Goal: Transaction & Acquisition: Purchase product/service

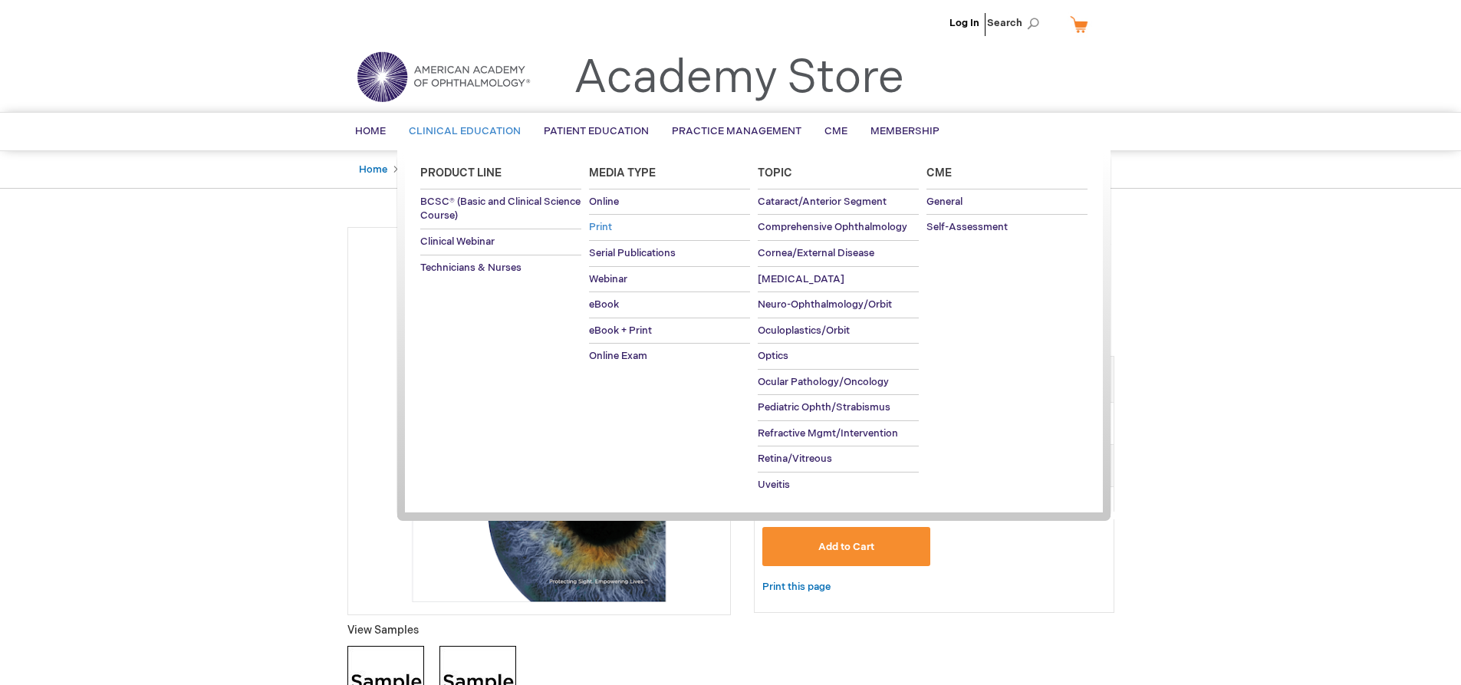
click at [601, 234] on link "Print" at bounding box center [669, 227] width 161 height 25
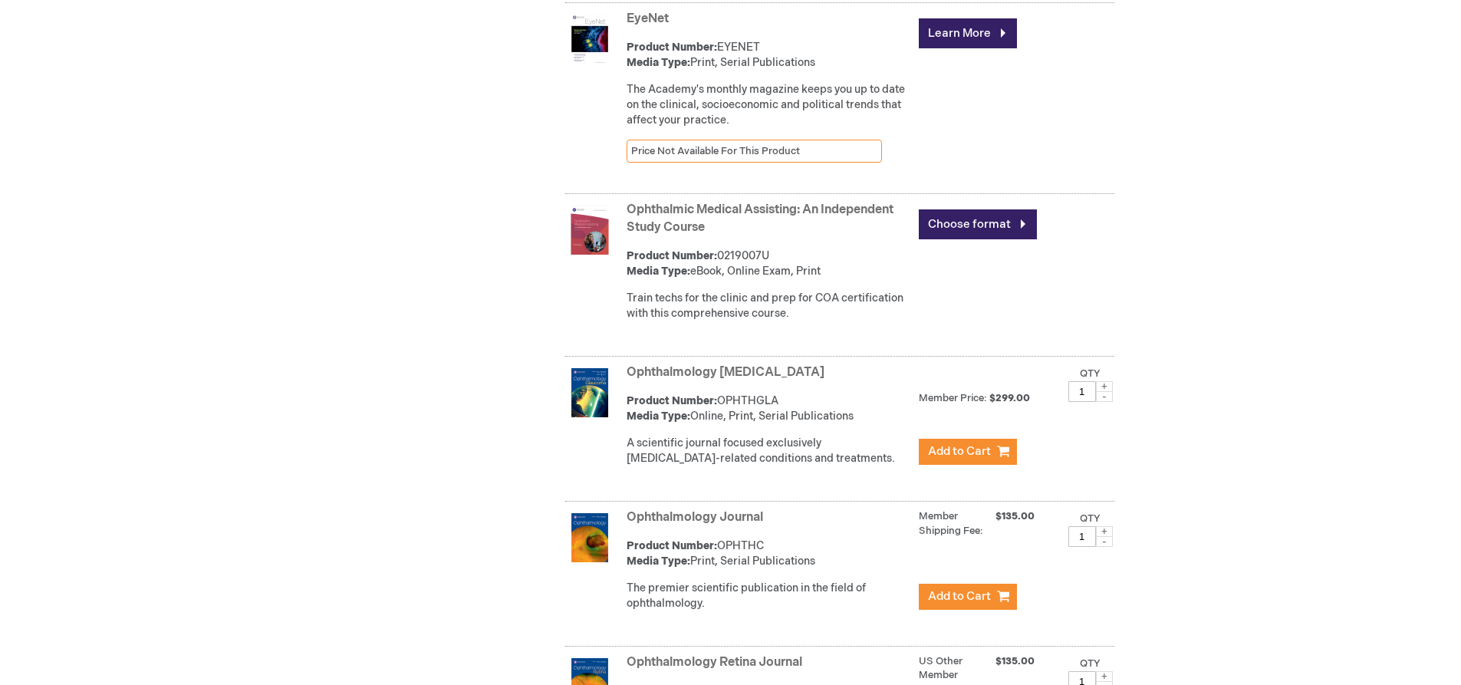
scroll to position [3404, 0]
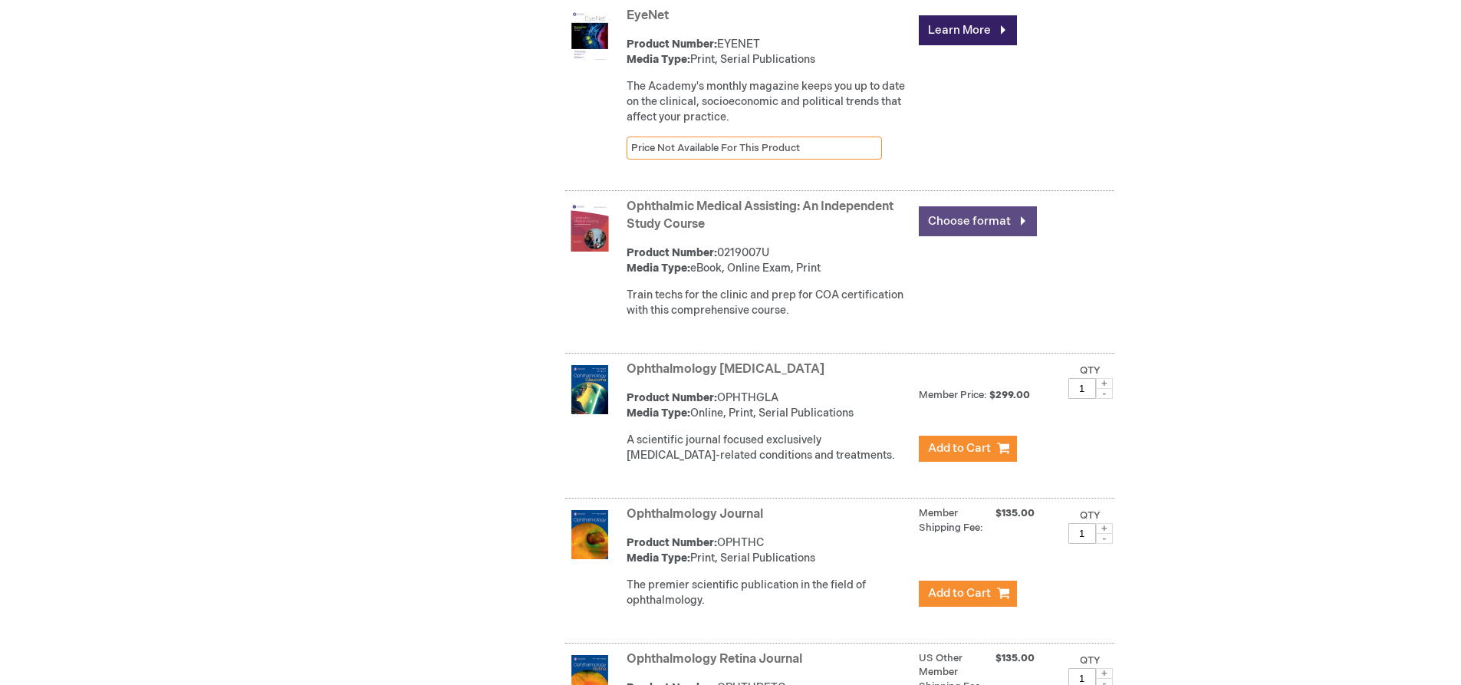
click at [944, 236] on link "Choose format" at bounding box center [978, 221] width 118 height 30
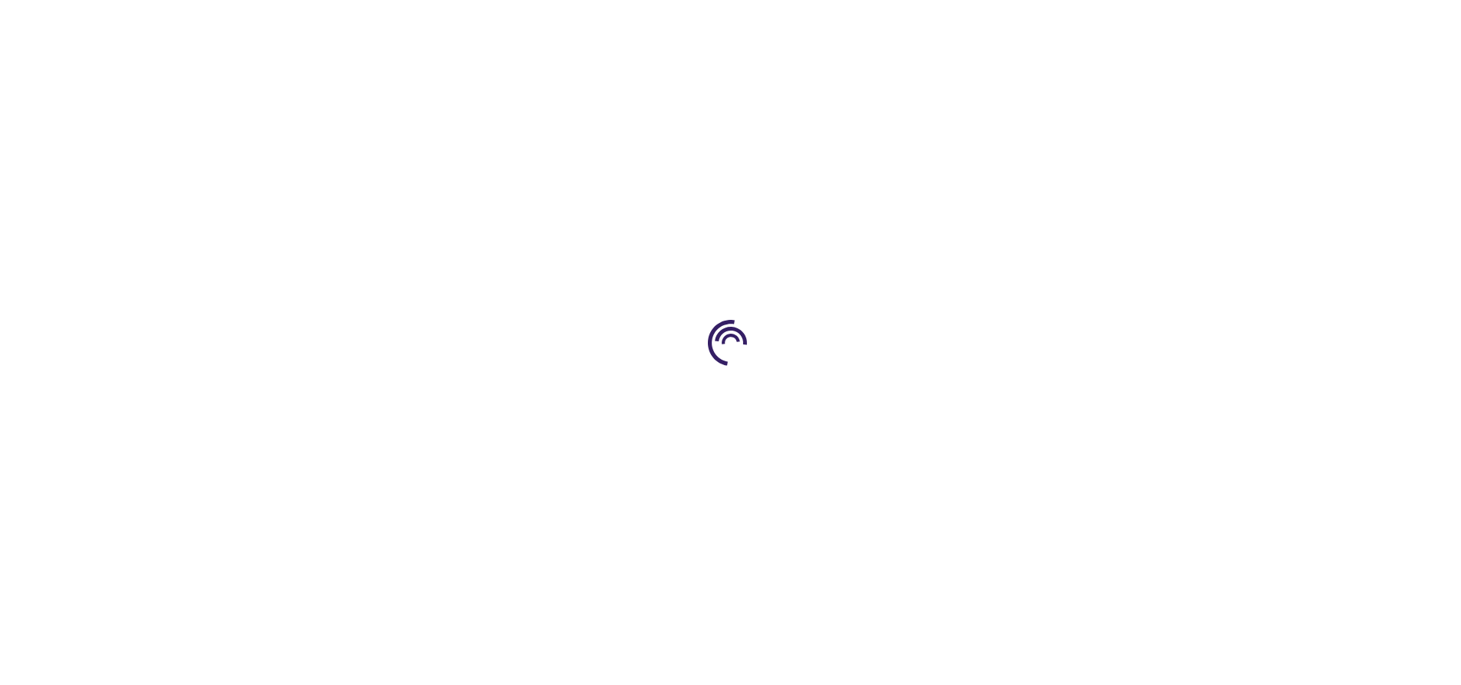
type input "0"
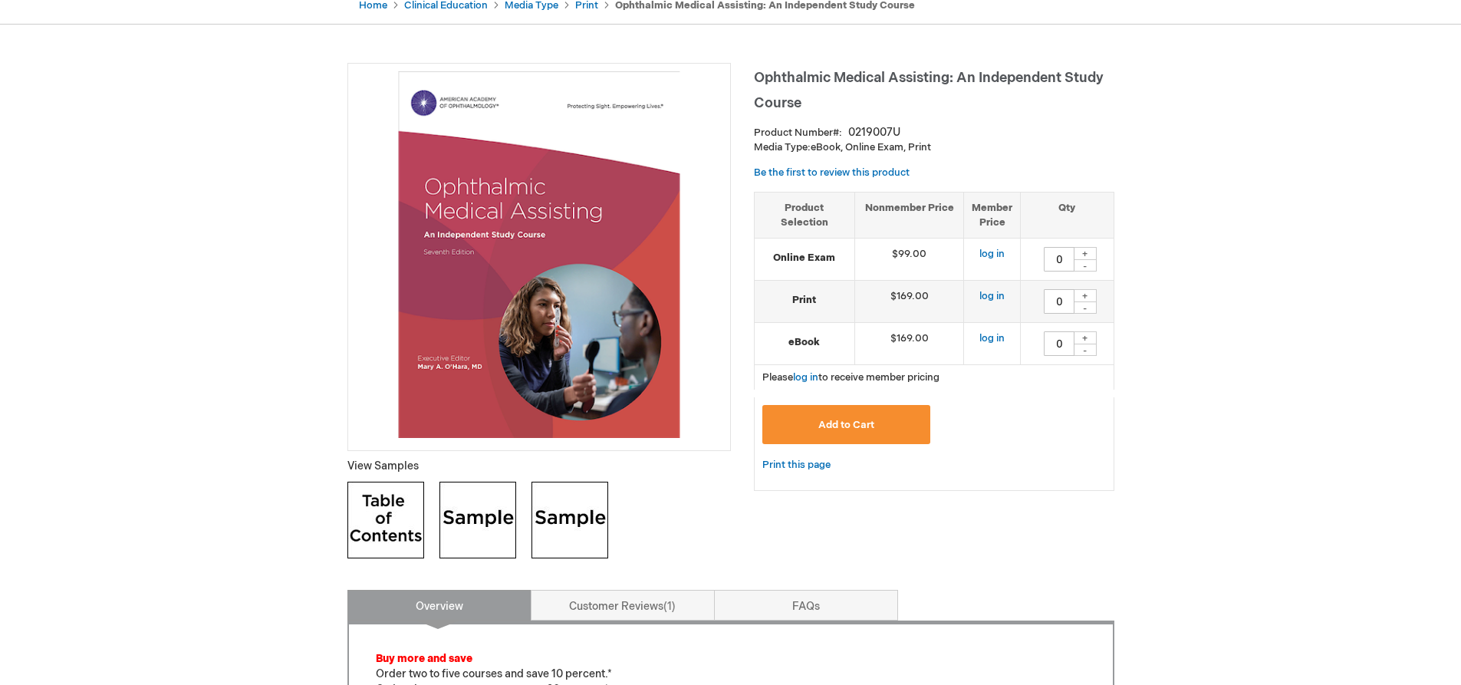
scroll to position [153, 0]
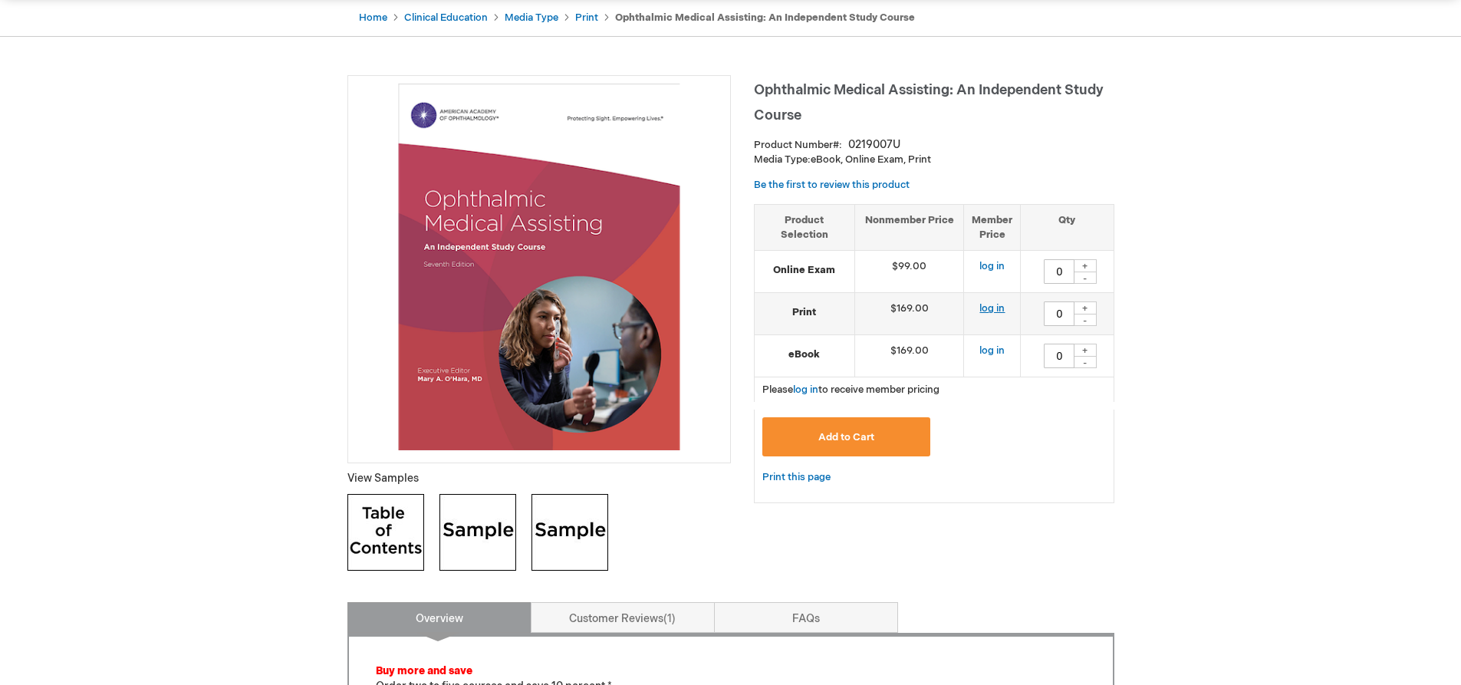
click at [990, 307] on link "log in" at bounding box center [991, 308] width 25 height 12
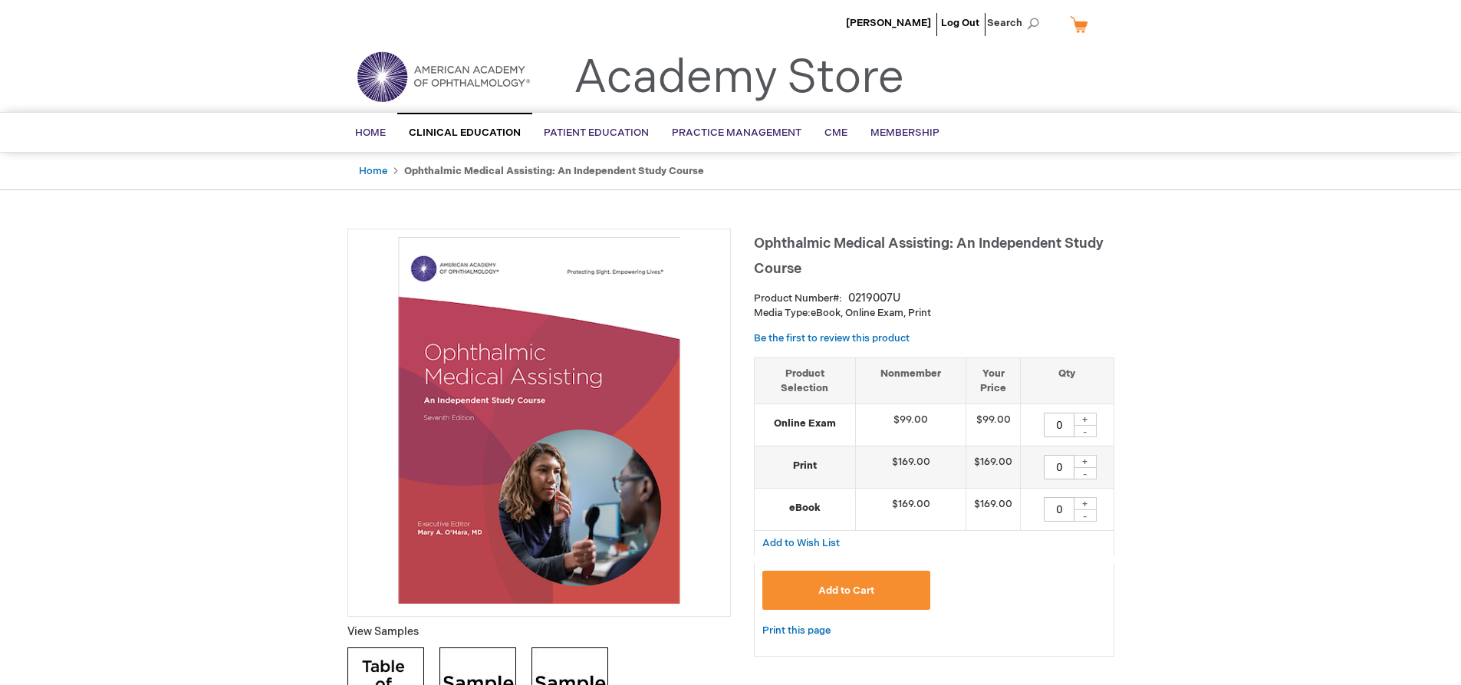
click at [1084, 461] on div "+" at bounding box center [1085, 461] width 23 height 13
type input "1"
click at [837, 593] on span "Add to Cart" at bounding box center [846, 590] width 56 height 12
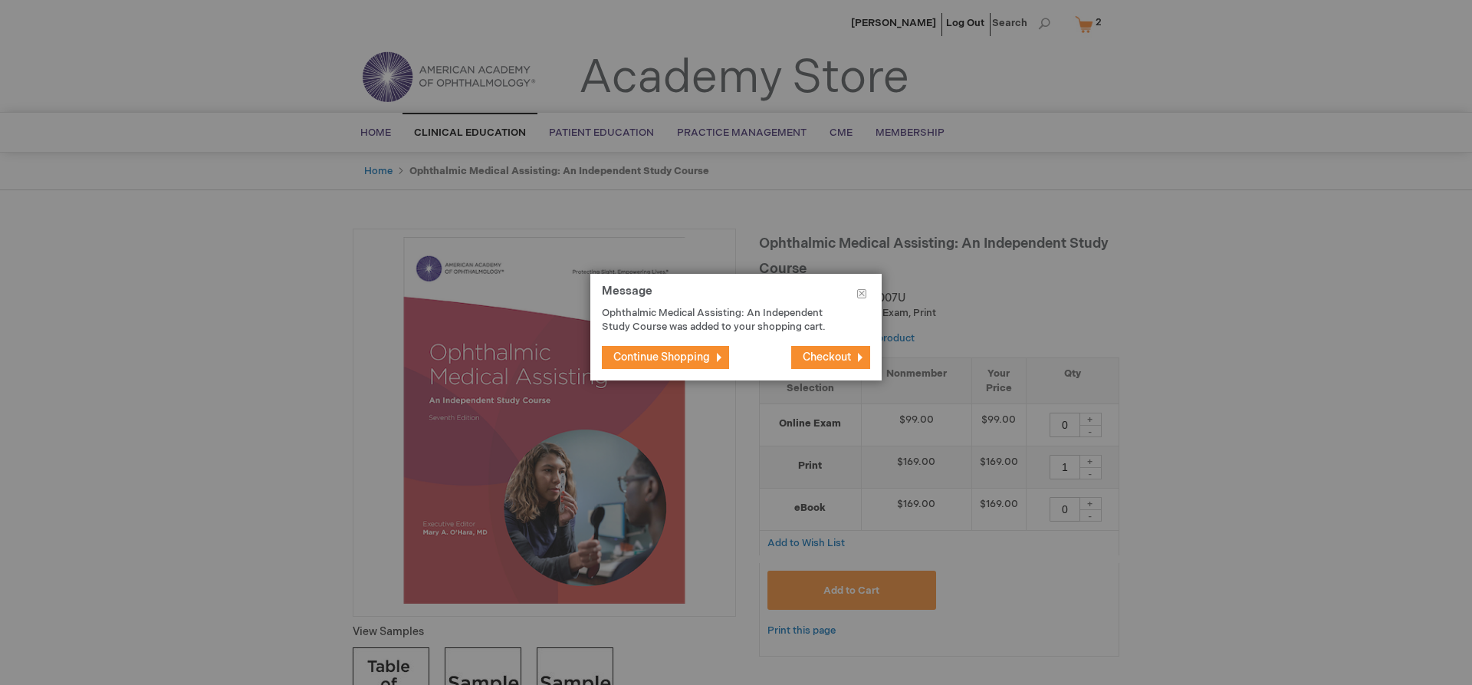
click at [682, 356] on span "Continue Shopping" at bounding box center [661, 356] width 97 height 13
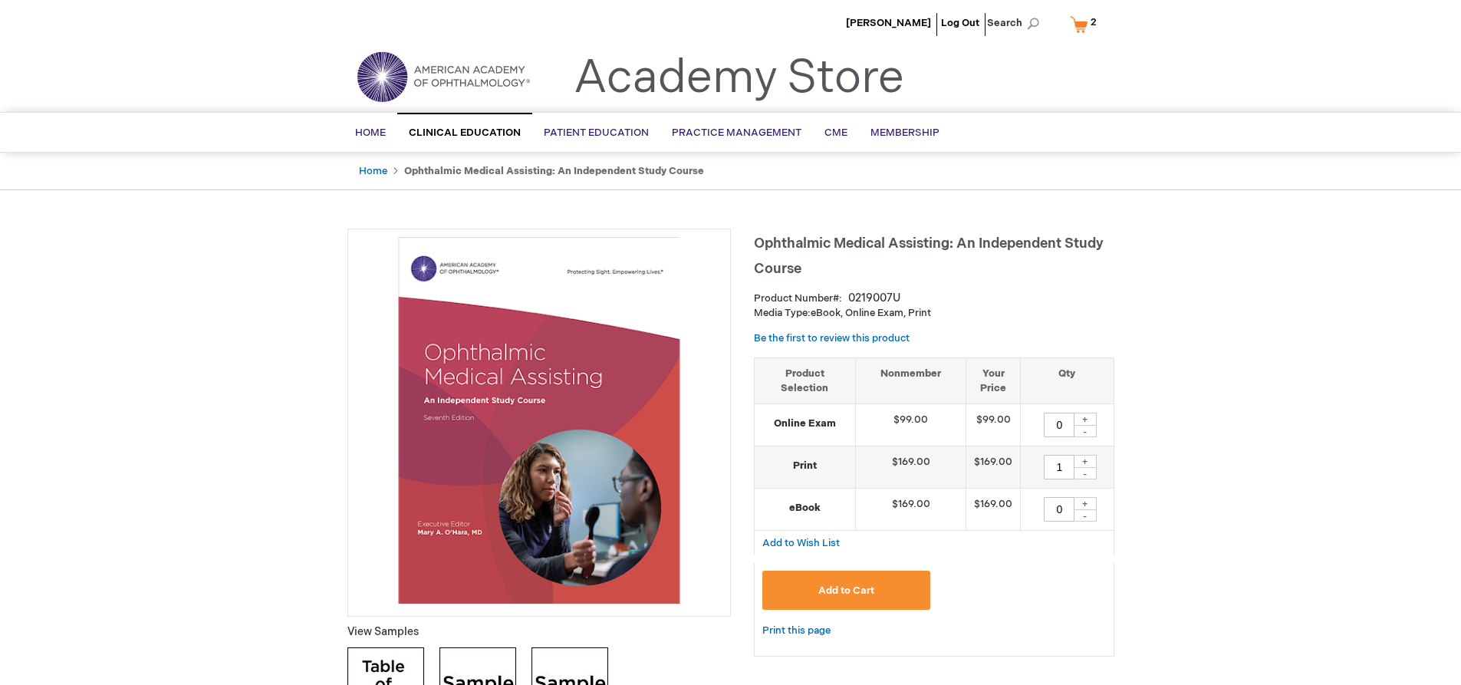
click at [1090, 29] on span "2 2 items" at bounding box center [1093, 22] width 11 height 18
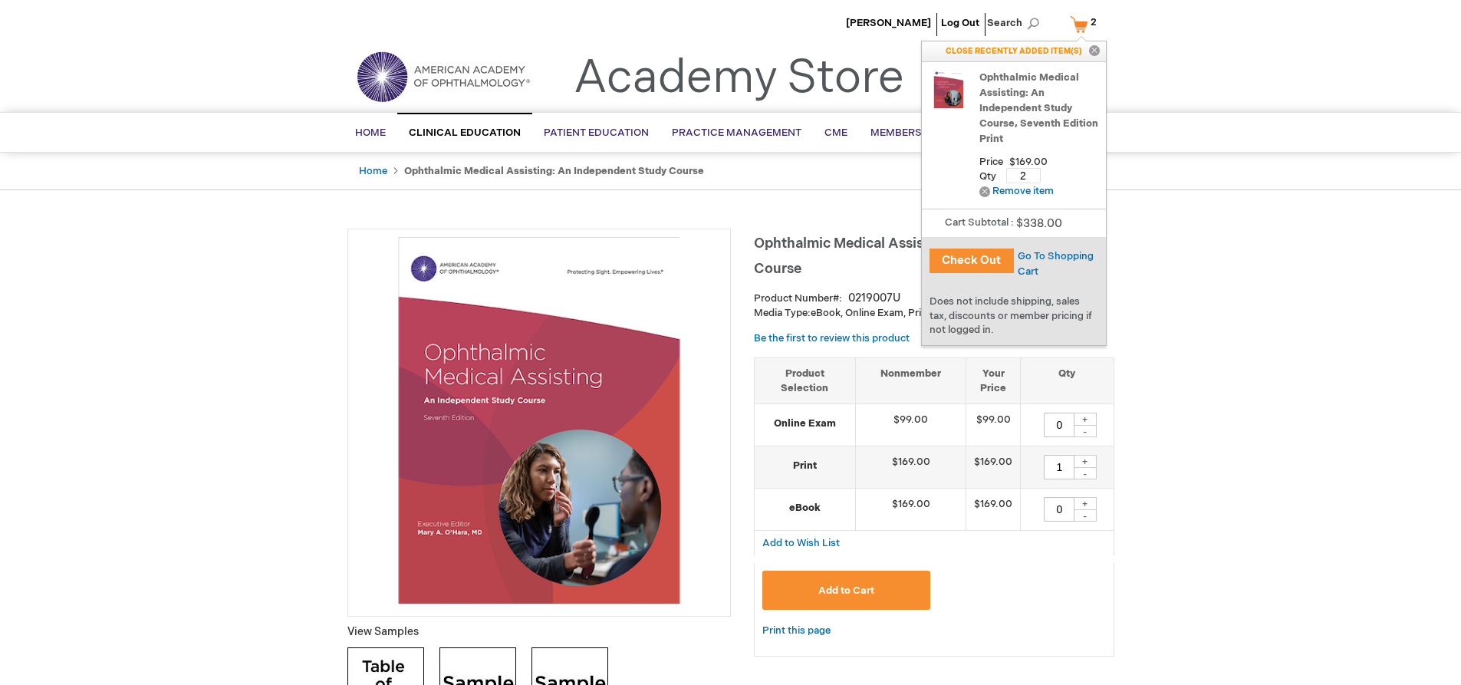
click at [1031, 169] on input "2" at bounding box center [1023, 175] width 35 height 15
click at [1016, 176] on input "number" at bounding box center [1023, 175] width 35 height 15
click at [1012, 173] on input "number" at bounding box center [1023, 175] width 35 height 15
type input "2"
click at [1029, 252] on span "Go To Shopping Cart" at bounding box center [1056, 264] width 76 height 28
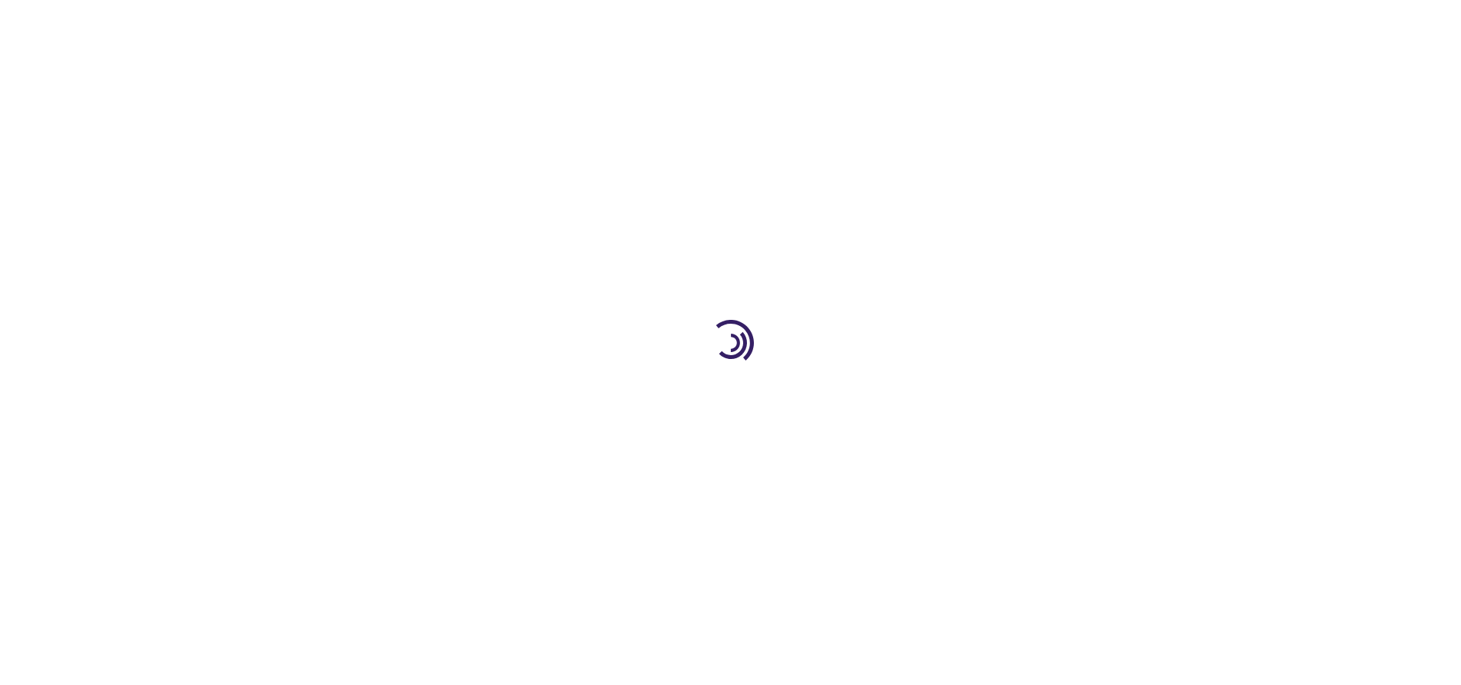
select select "US"
select select "12"
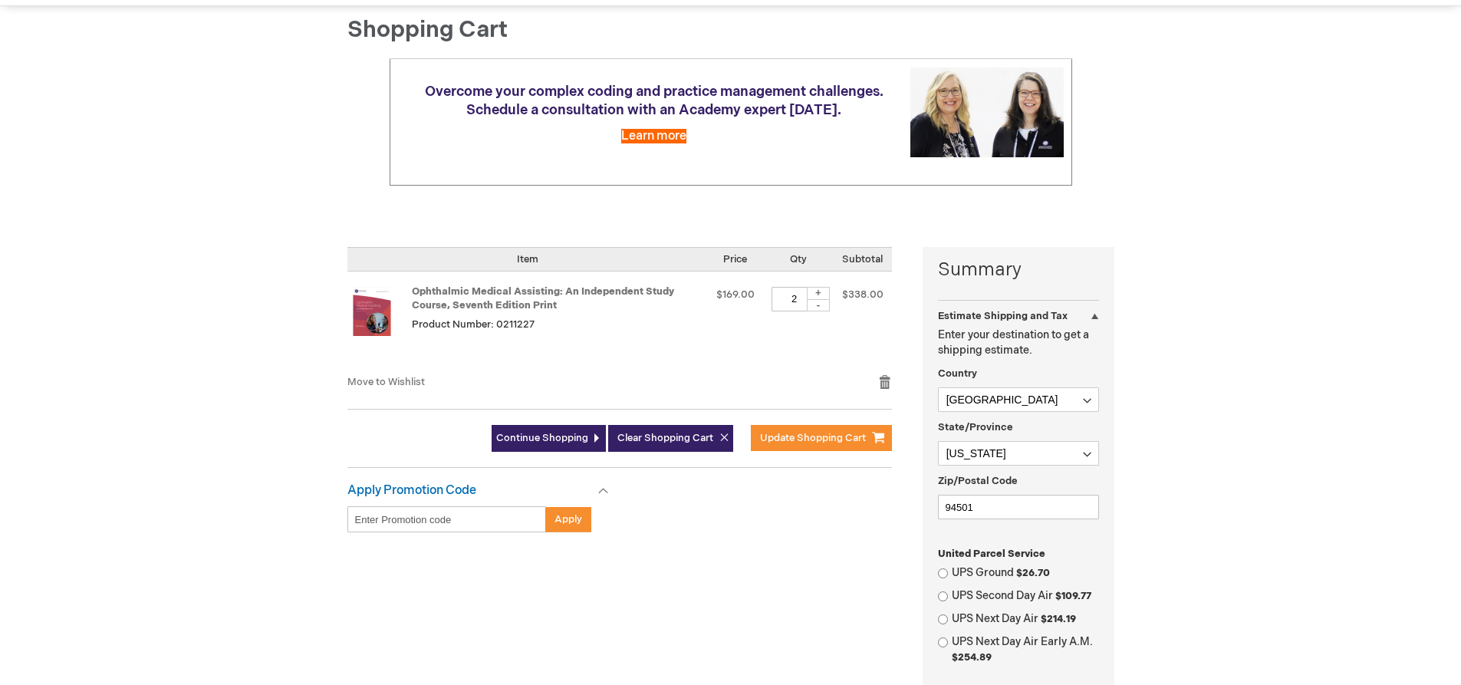
scroll to position [153, 0]
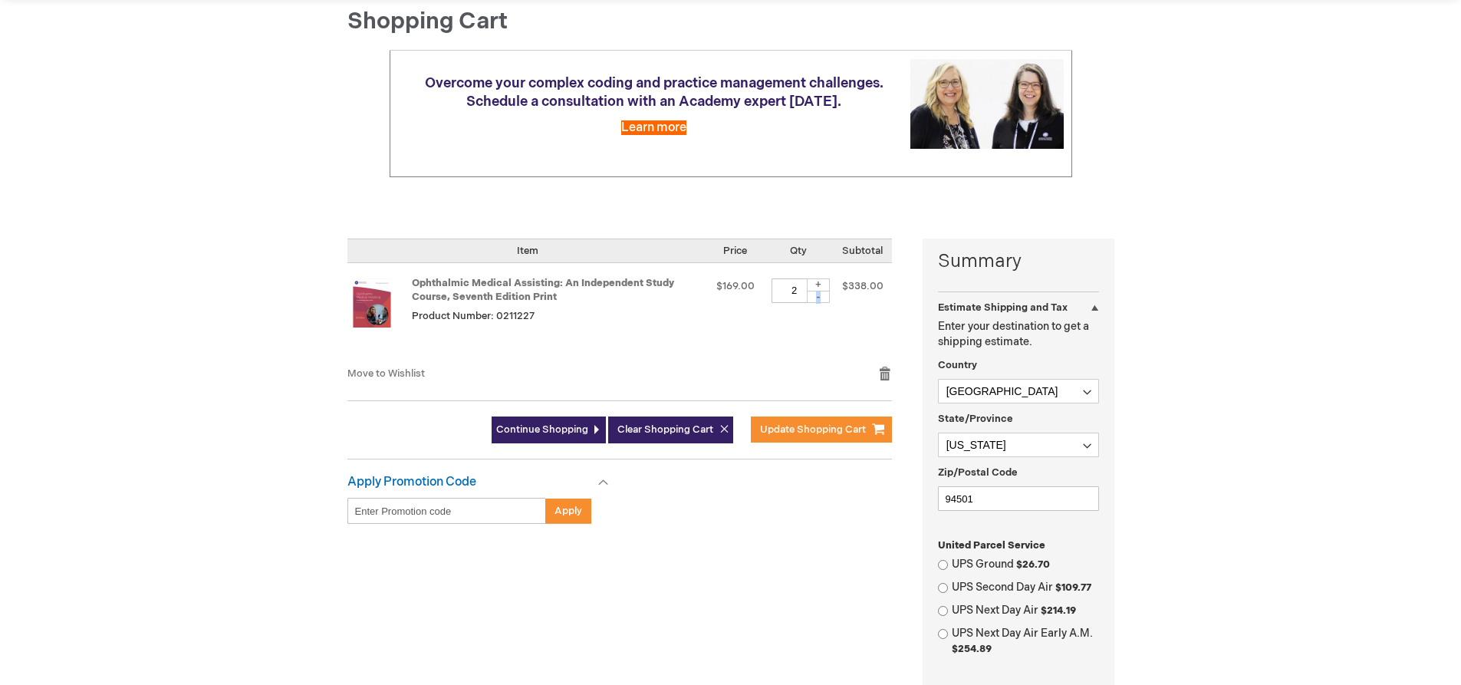
click at [819, 294] on div "-" at bounding box center [818, 297] width 23 height 12
type input "1"
click at [810, 433] on span "Update Shopping Cart" at bounding box center [813, 429] width 106 height 12
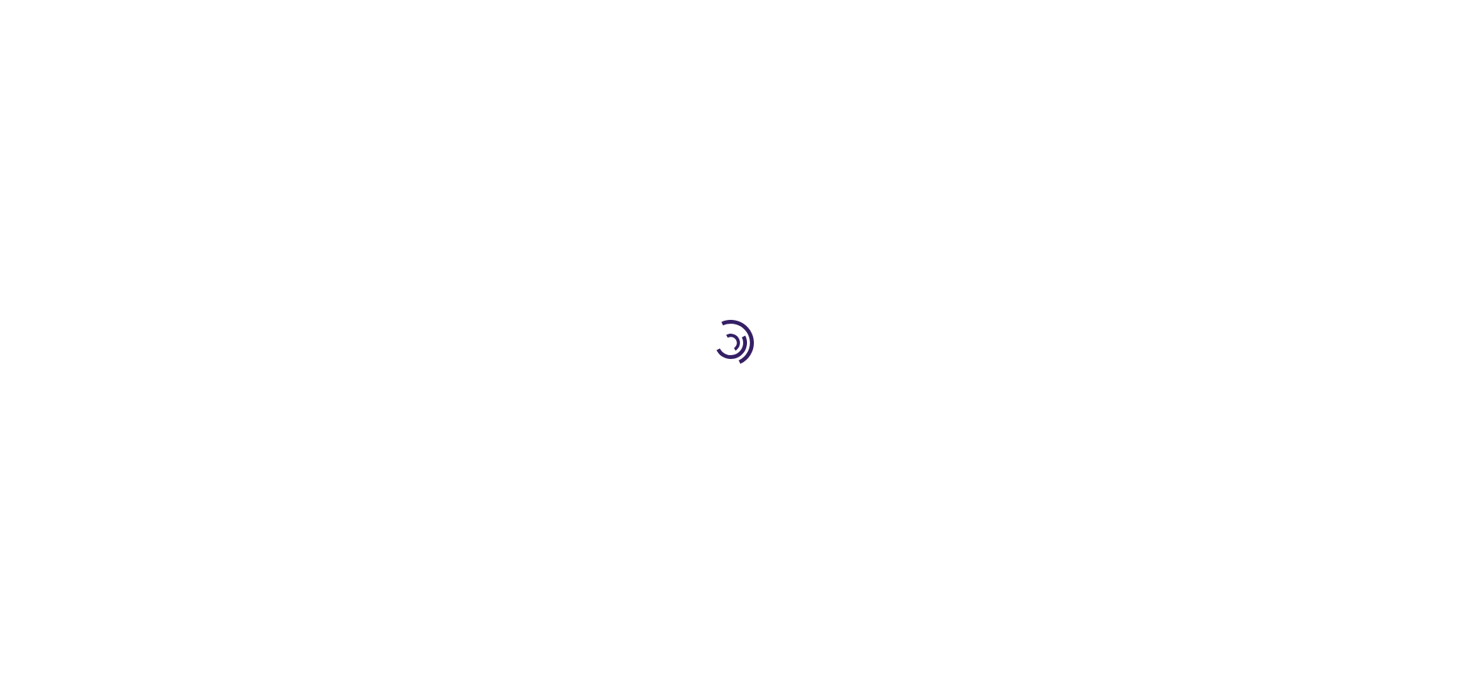
select select "US"
select select "12"
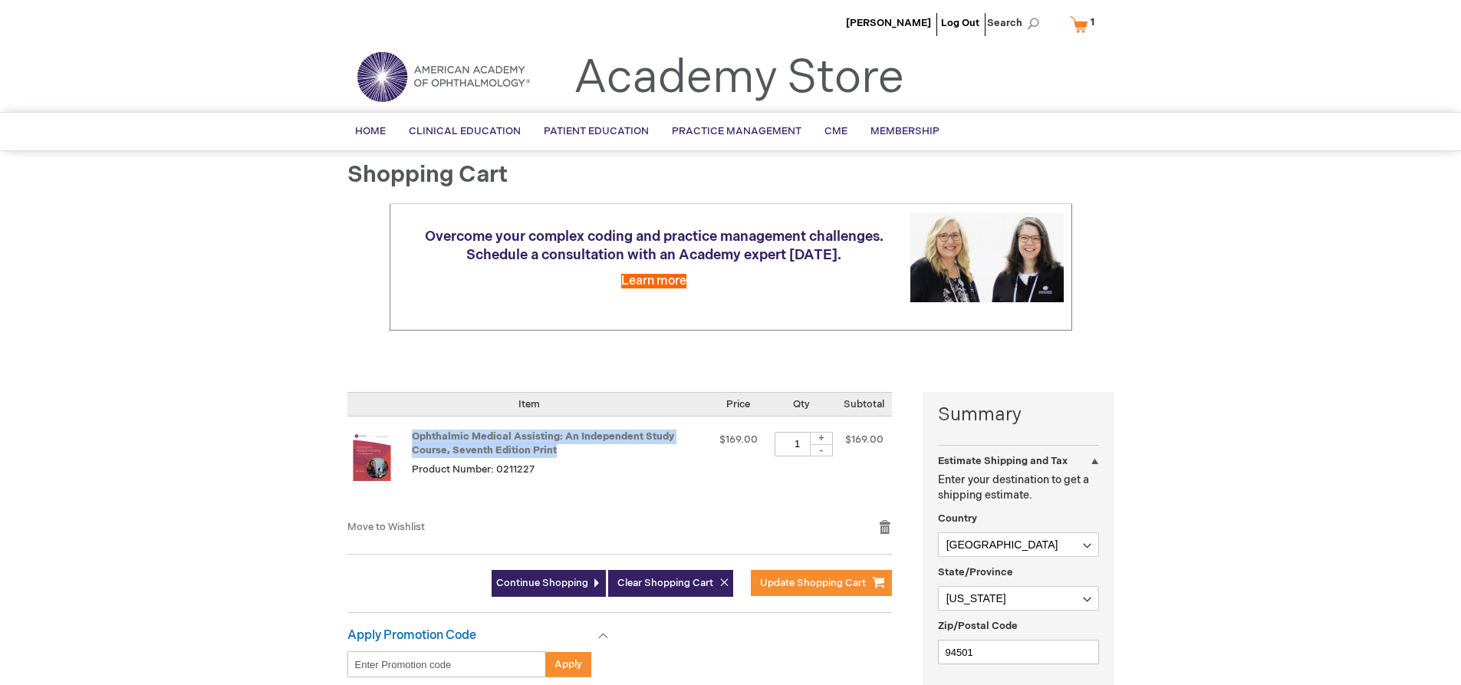
drag, startPoint x: 545, startPoint y: 445, endPoint x: 405, endPoint y: 432, distance: 140.9
click at [405, 432] on td "Ophthalmic Medical Assisting: An Independent Study Course, Seventh Edition Prin…" at bounding box center [528, 467] width 363 height 103
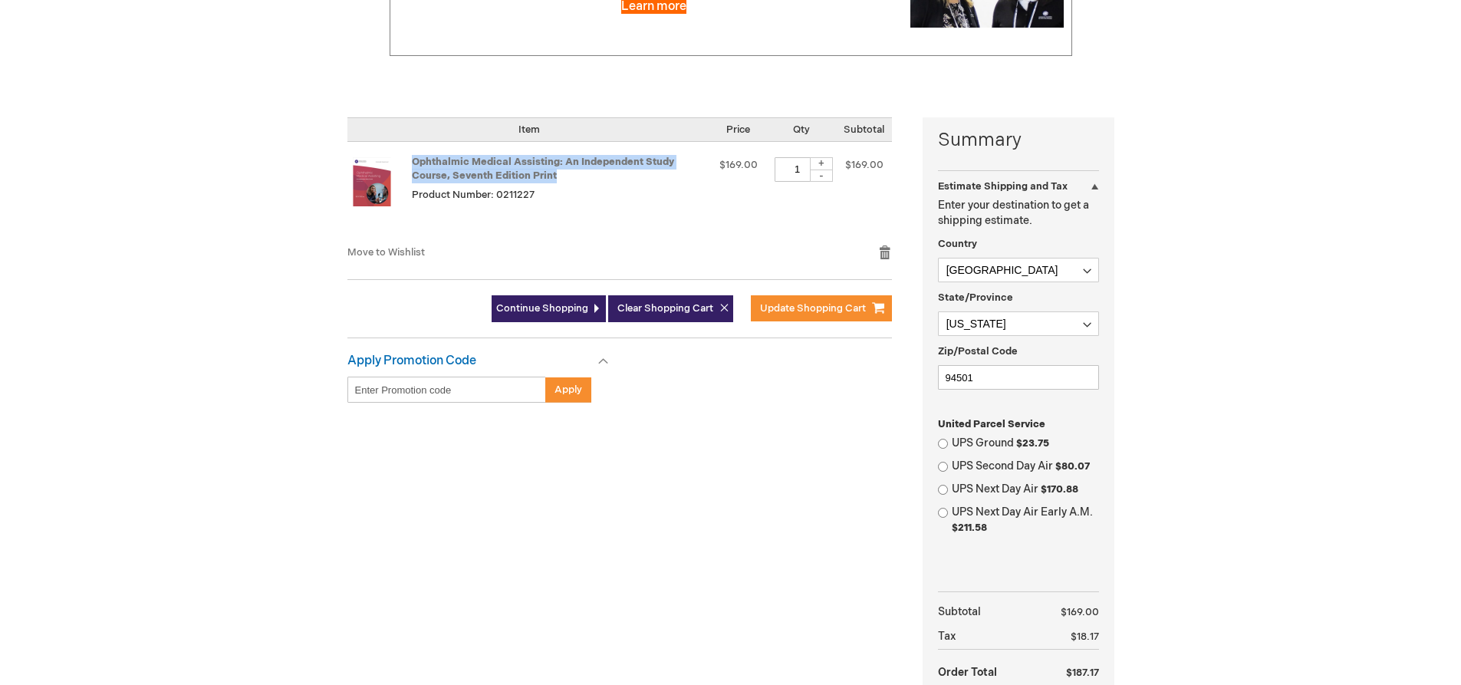
scroll to position [460, 0]
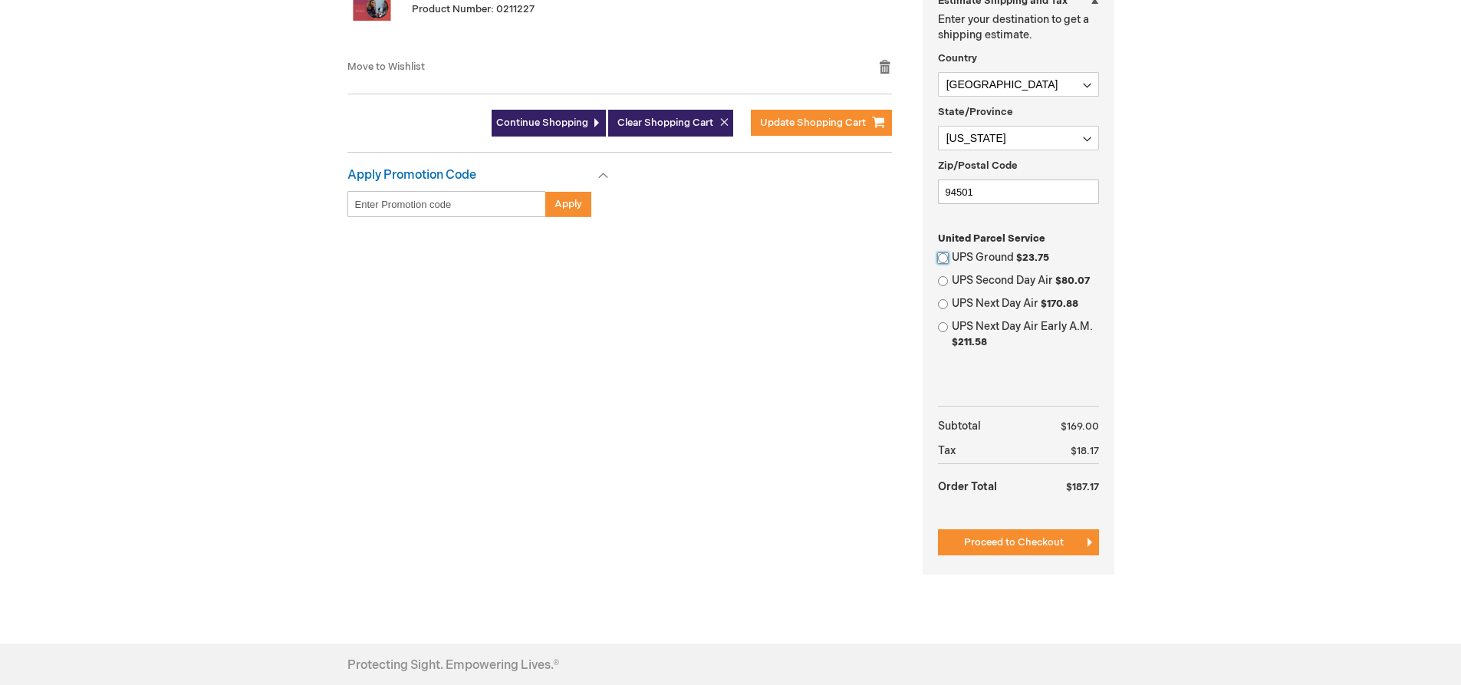
click at [943, 261] on input "UPS Ground $23.75" at bounding box center [943, 258] width 10 height 10
radio input "true"
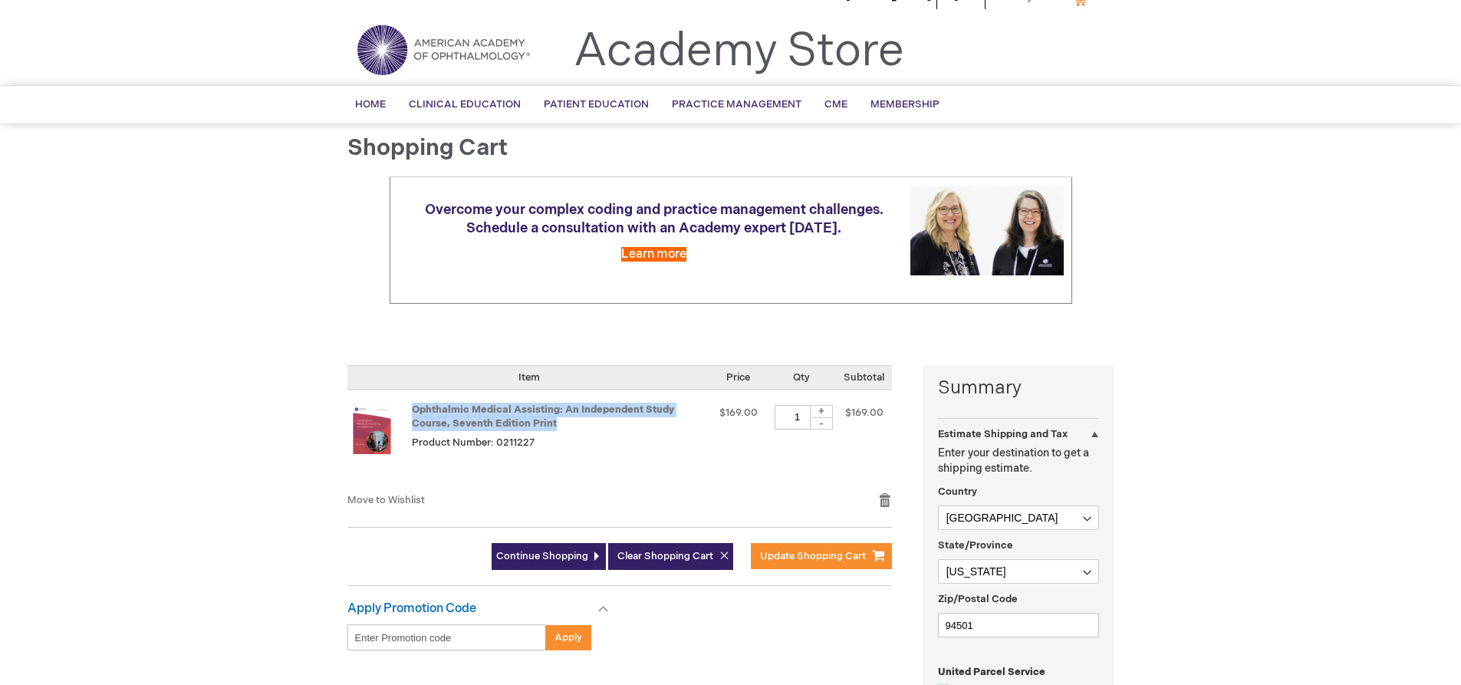
scroll to position [0, 0]
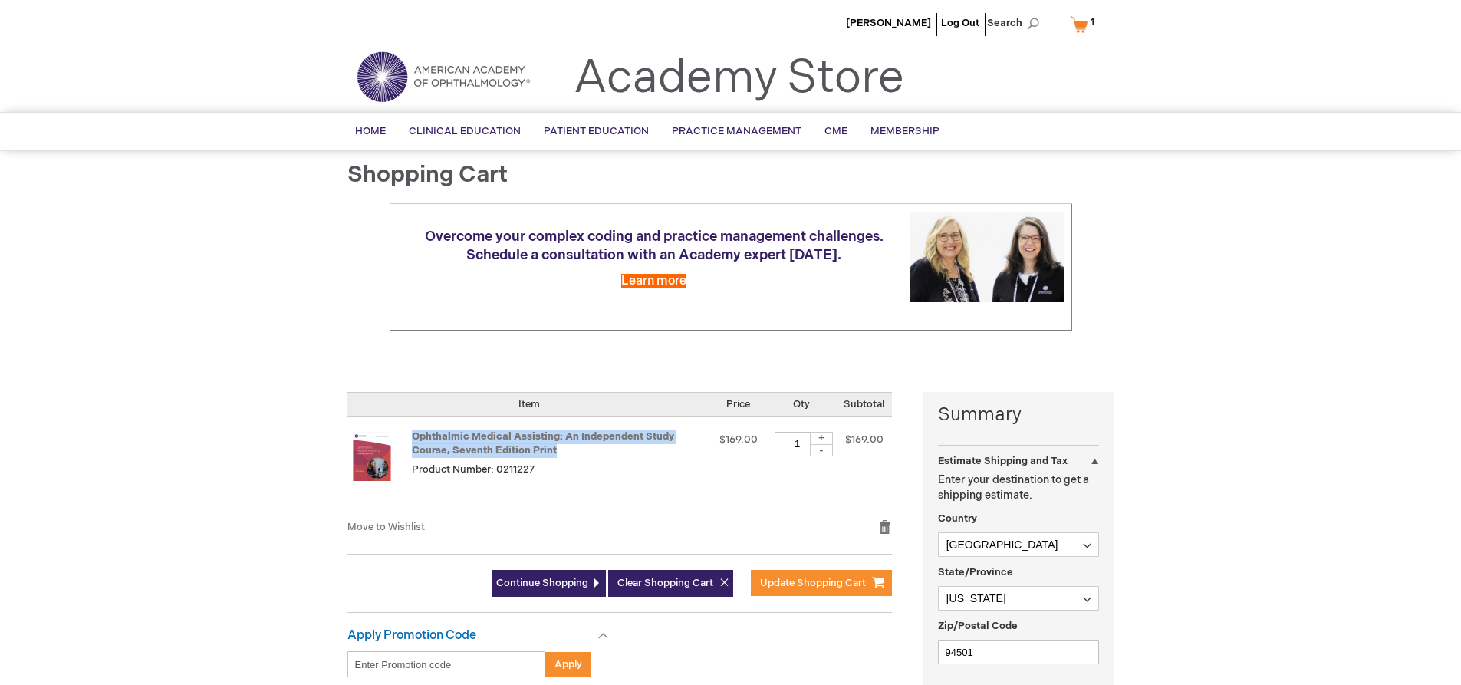
drag, startPoint x: 914, startPoint y: 70, endPoint x: 396, endPoint y: 69, distance: 517.6
click at [396, 69] on div "Toggle Nav Academy Store" at bounding box center [731, 83] width 790 height 58
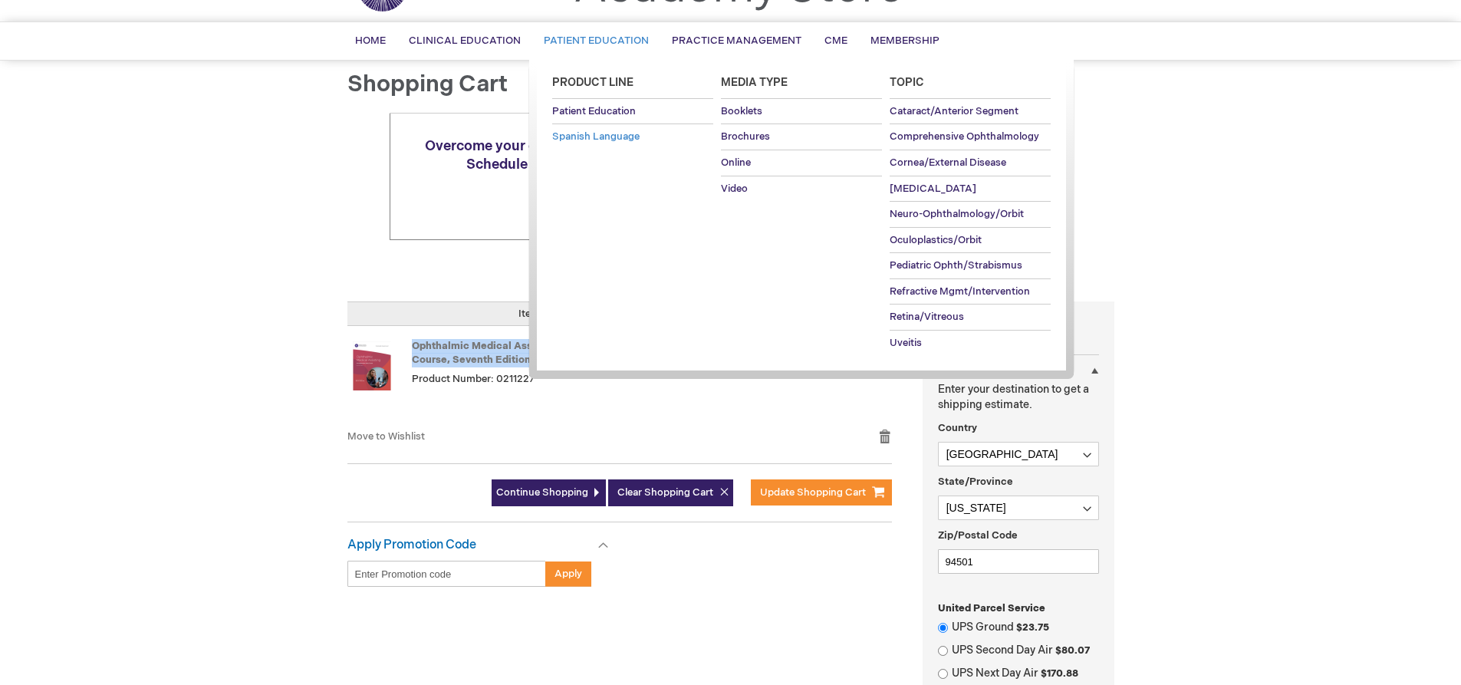
scroll to position [307, 0]
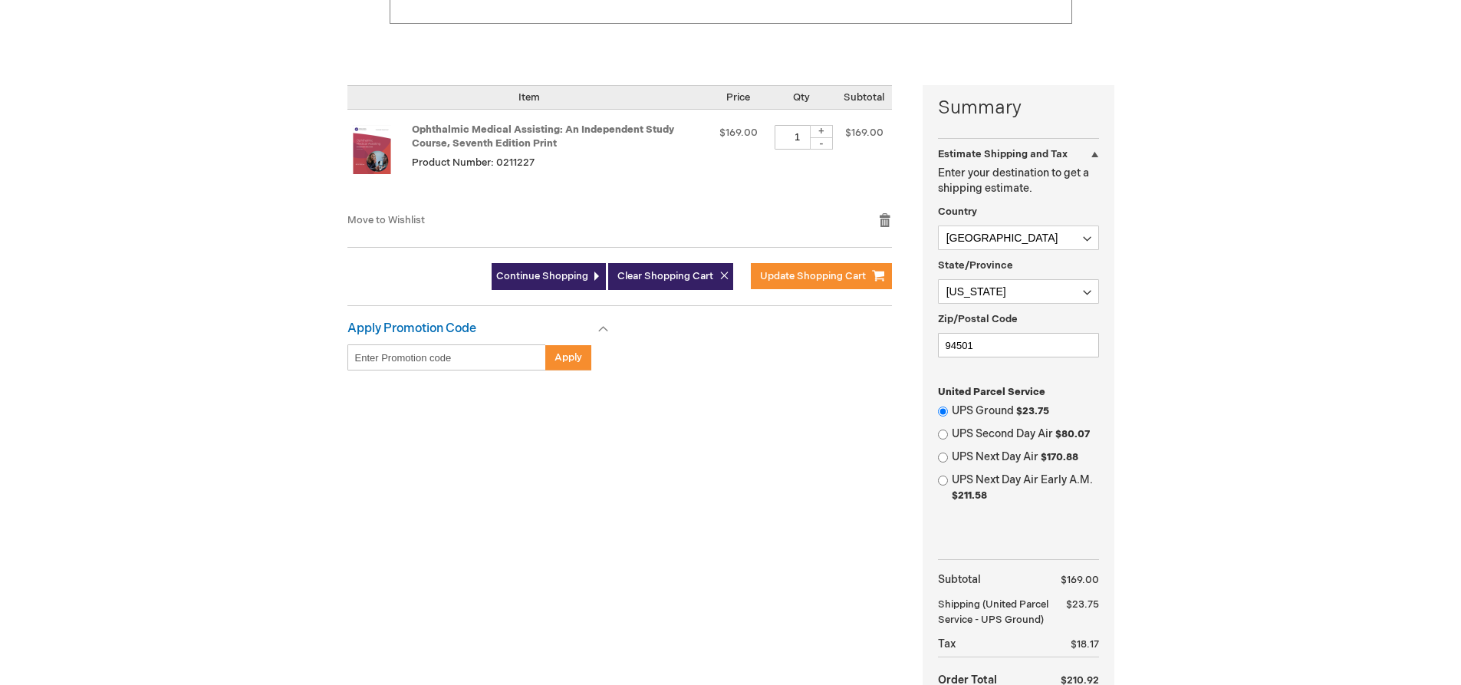
click at [752, 390] on div "Summary Estimate Shipping and Tax Estimate Shipping and Tax Enter your destinat…" at bounding box center [730, 436] width 767 height 702
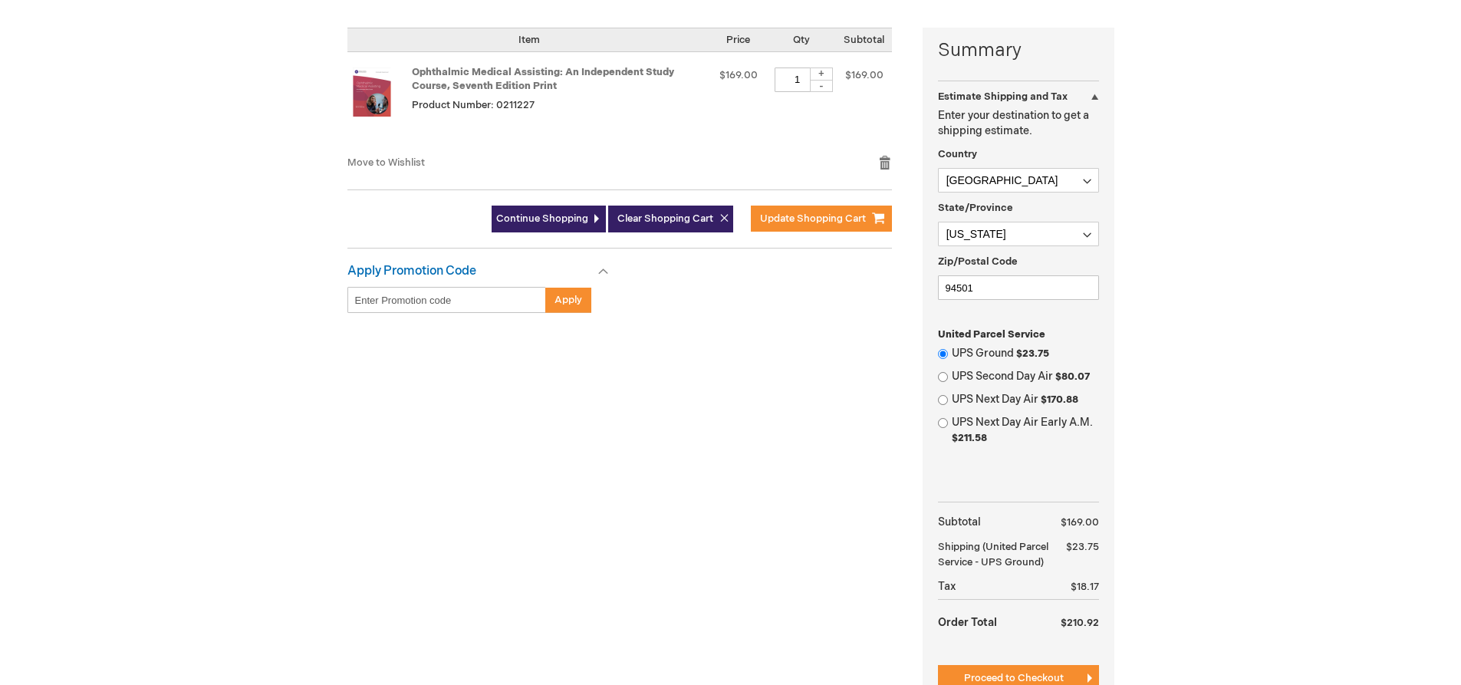
scroll to position [460, 0]
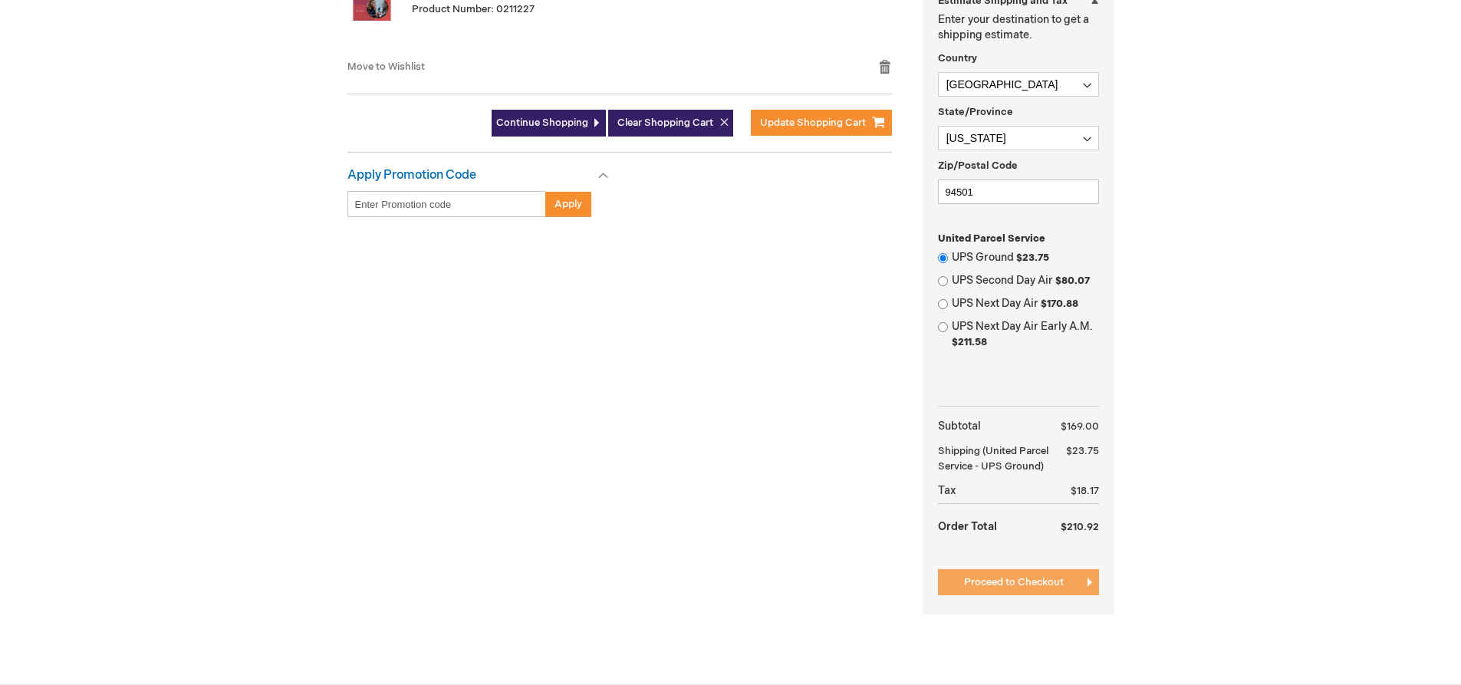
click at [1068, 592] on button "Proceed to Checkout" at bounding box center [1018, 582] width 161 height 26
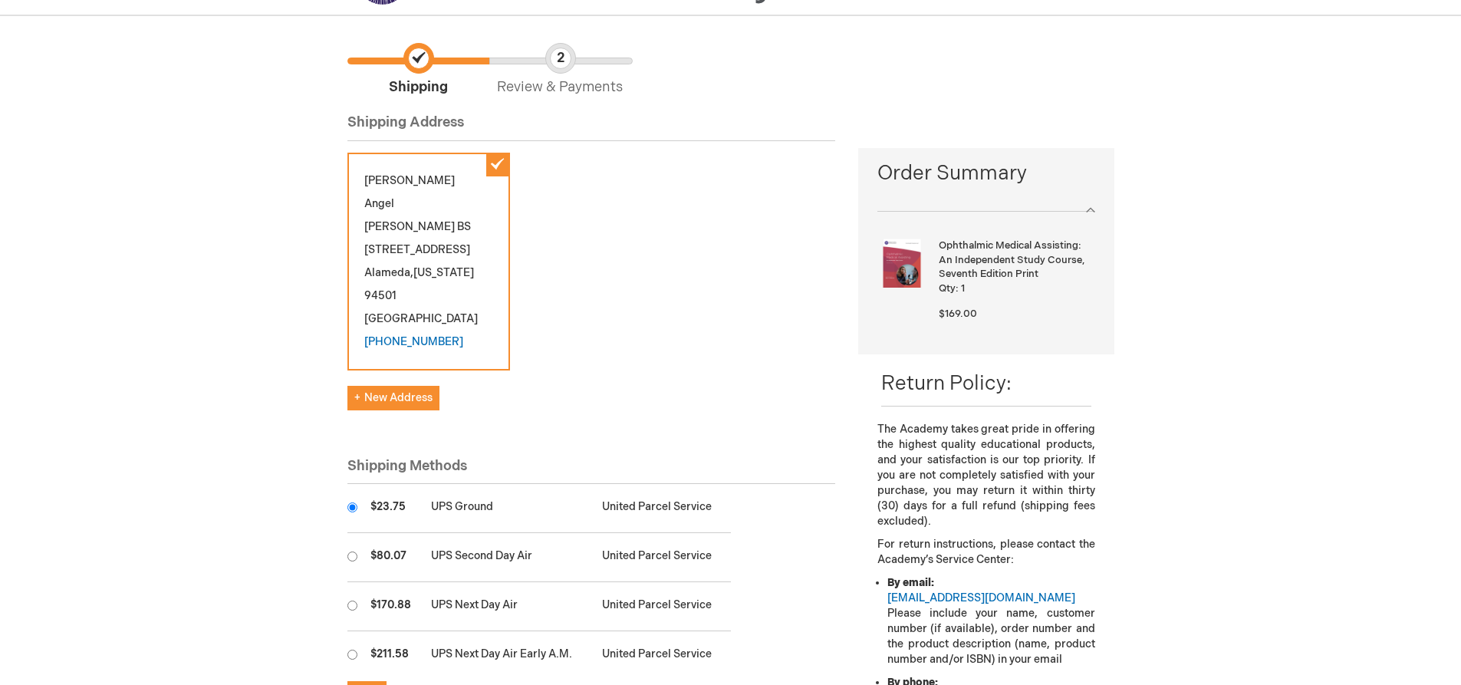
scroll to position [307, 0]
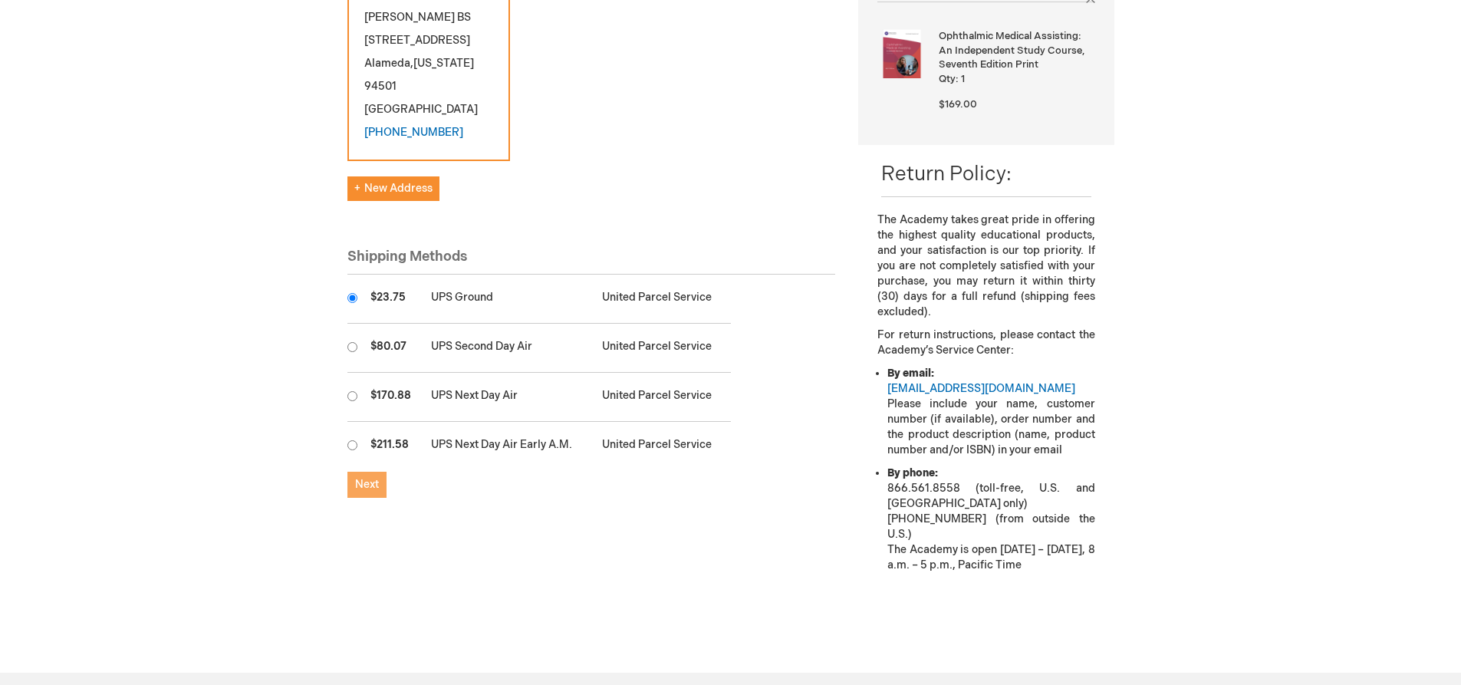
click at [367, 478] on span "Next" at bounding box center [367, 484] width 24 height 13
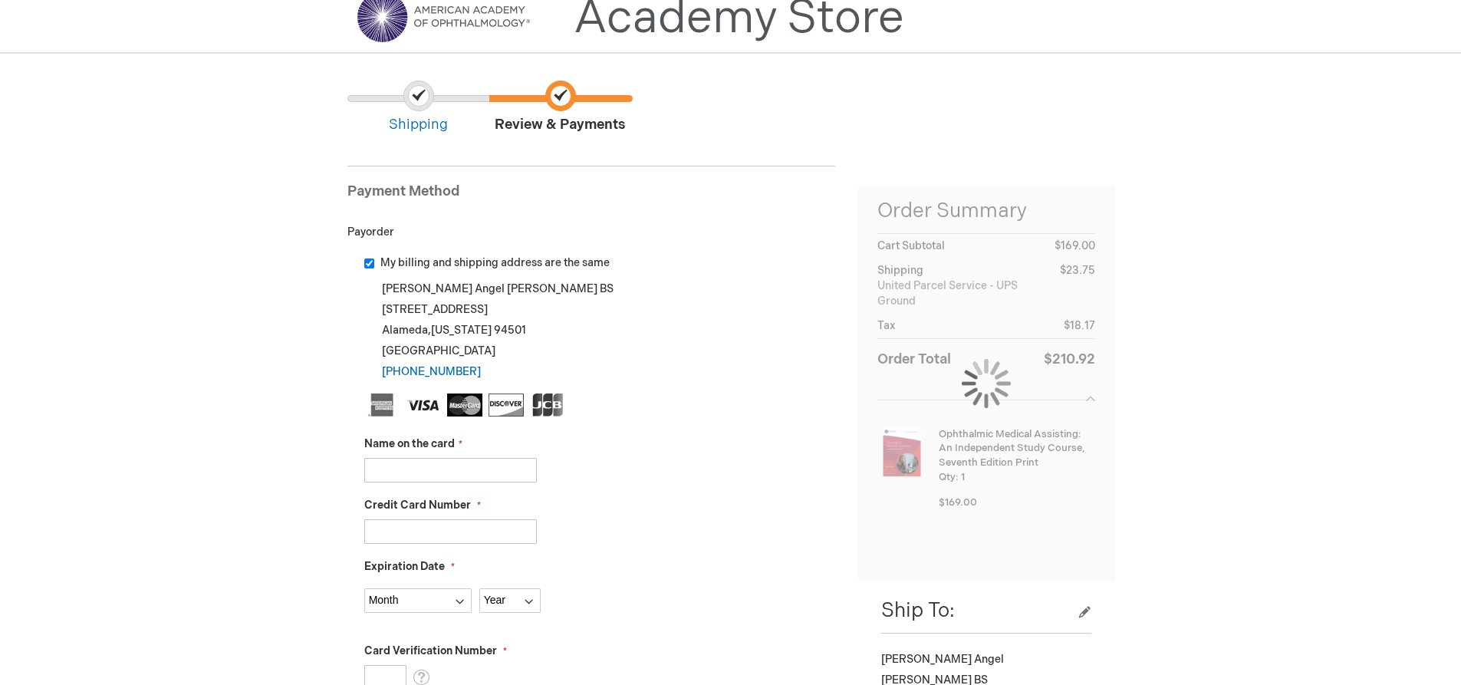
scroll to position [153, 0]
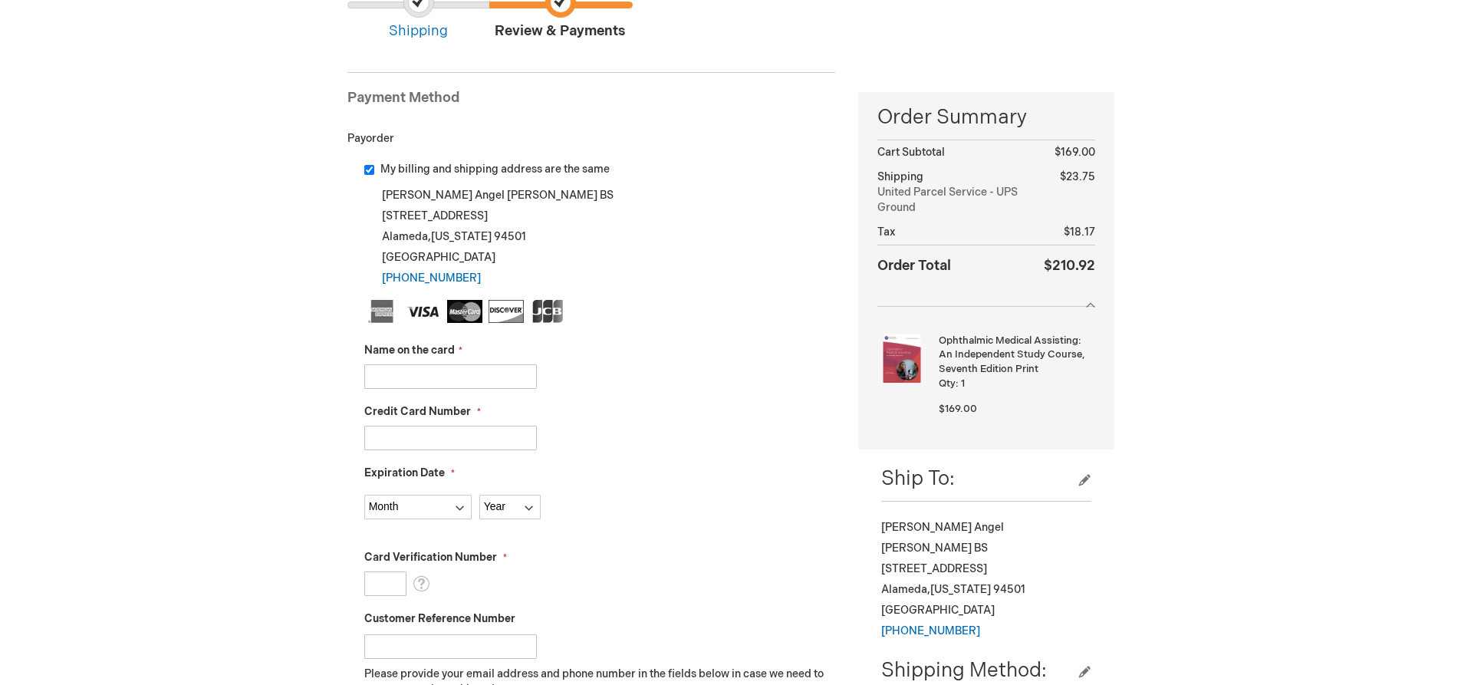
click at [457, 368] on input "Name on the card" at bounding box center [450, 376] width 173 height 25
type input "s"
type input "[PERSON_NAME]"
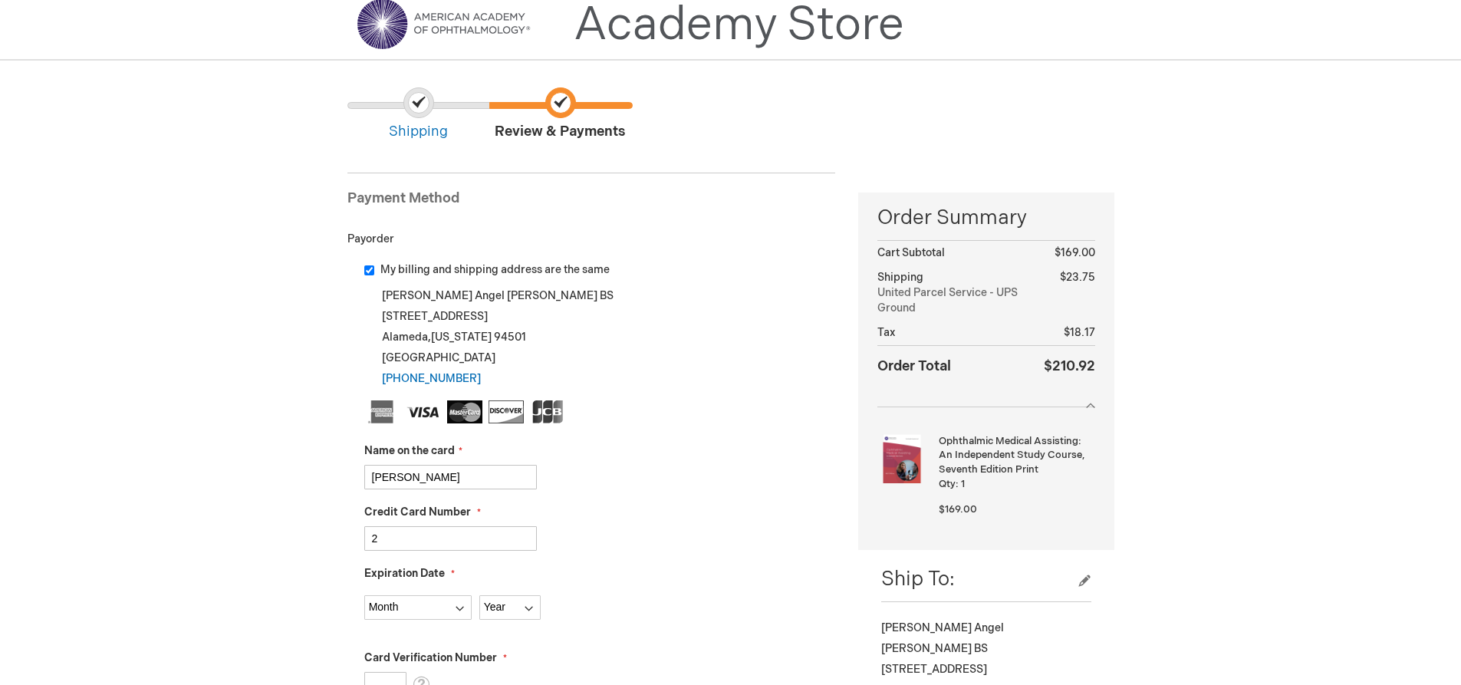
scroll to position [0, 0]
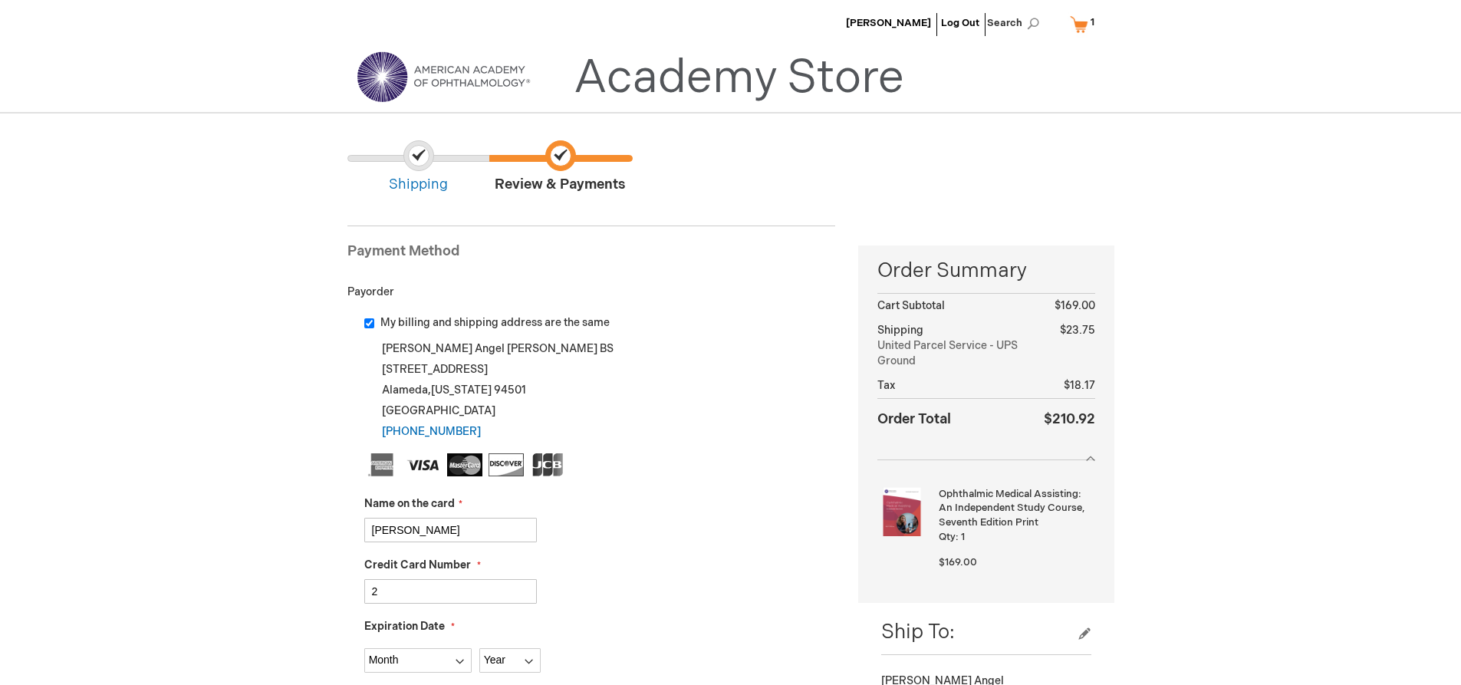
type input "3"
drag, startPoint x: 406, startPoint y: 594, endPoint x: 235, endPoint y: 570, distance: 172.7
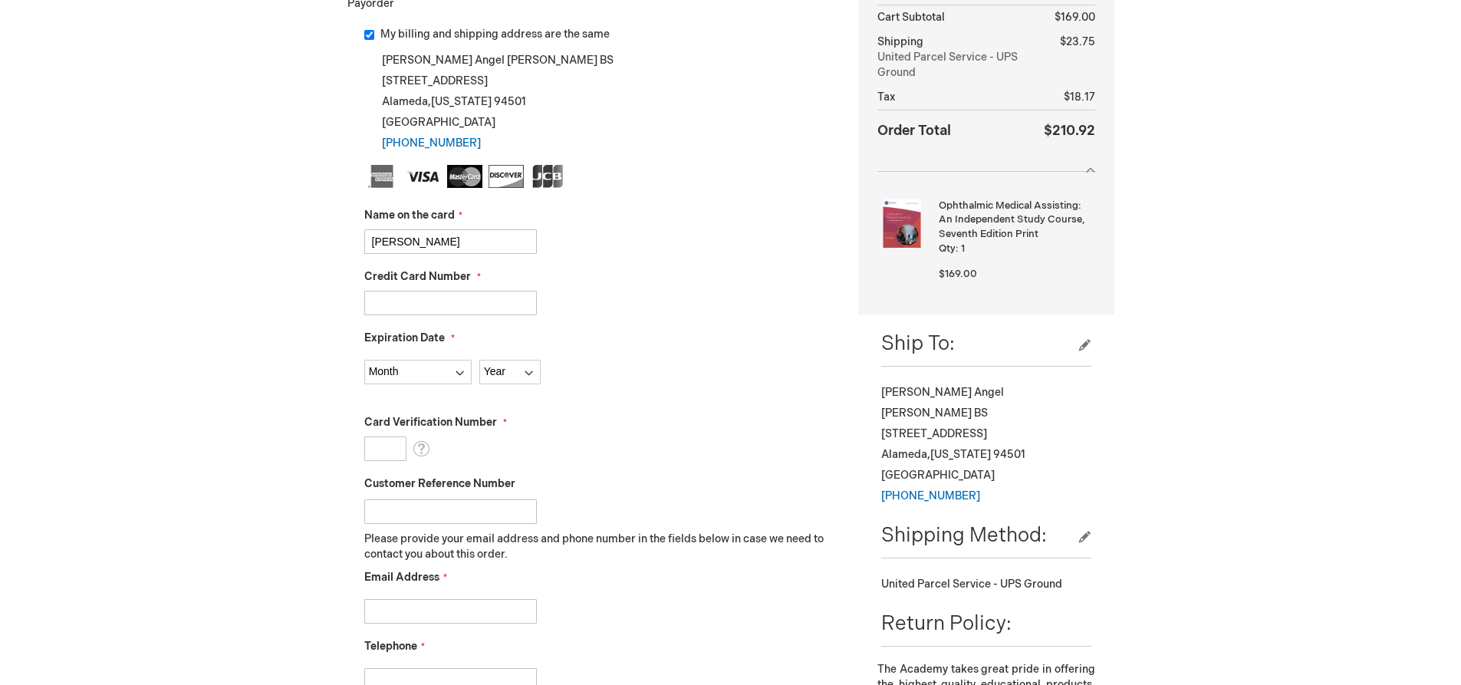
scroll to position [307, 0]
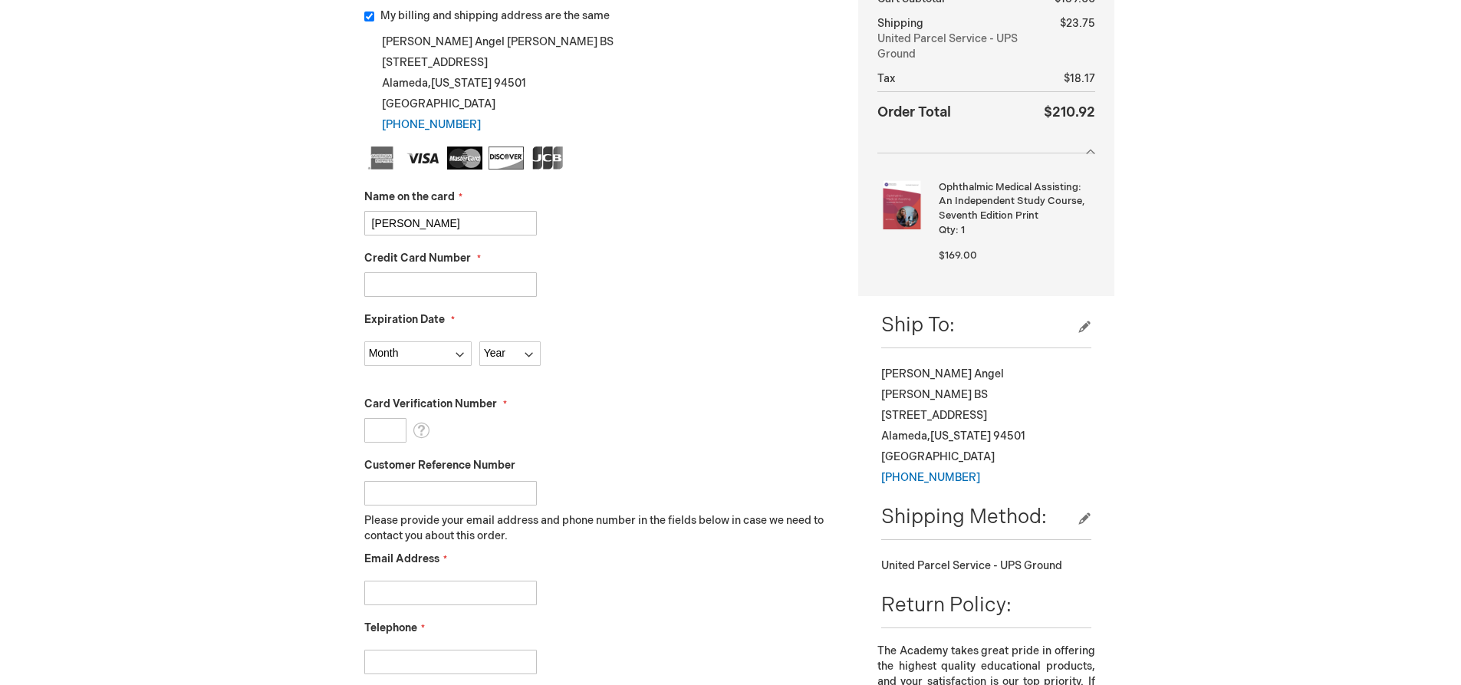
click at [408, 281] on input "Credit Card Number" at bounding box center [450, 284] width 173 height 25
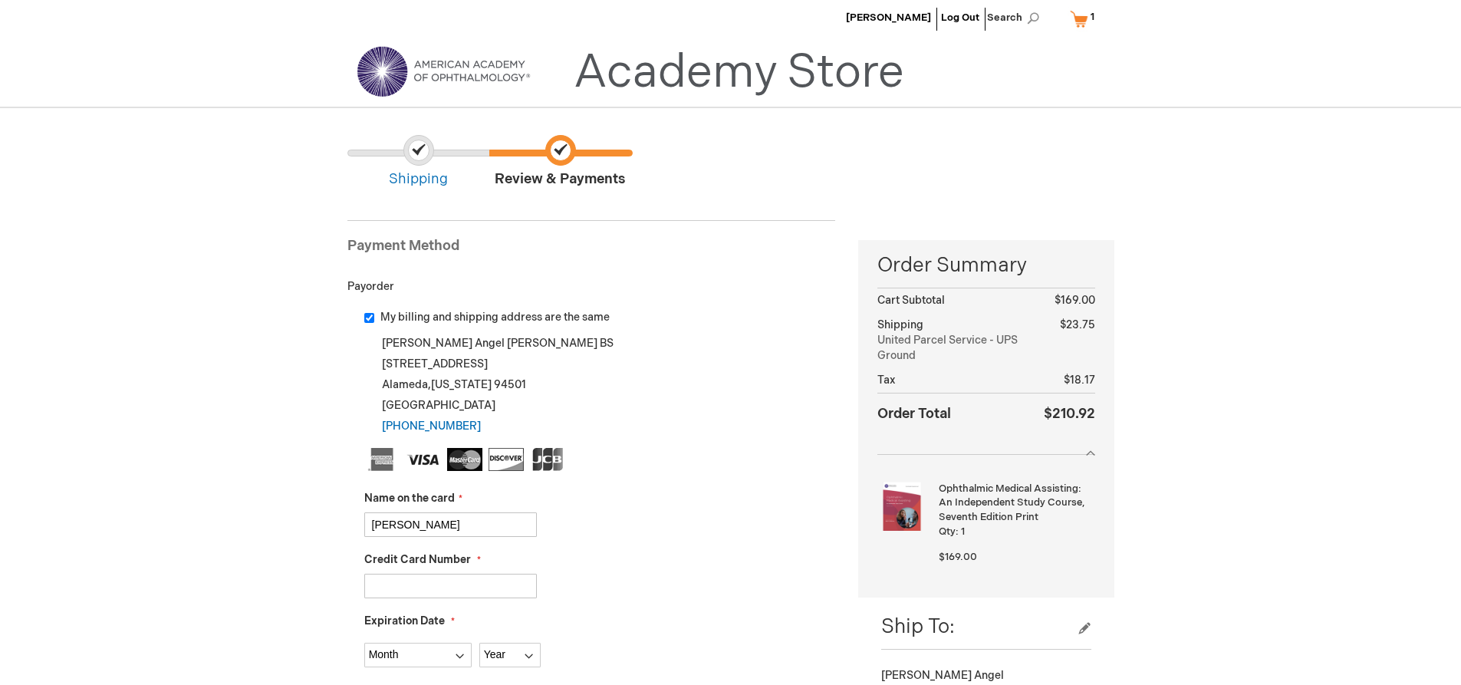
type input "1"
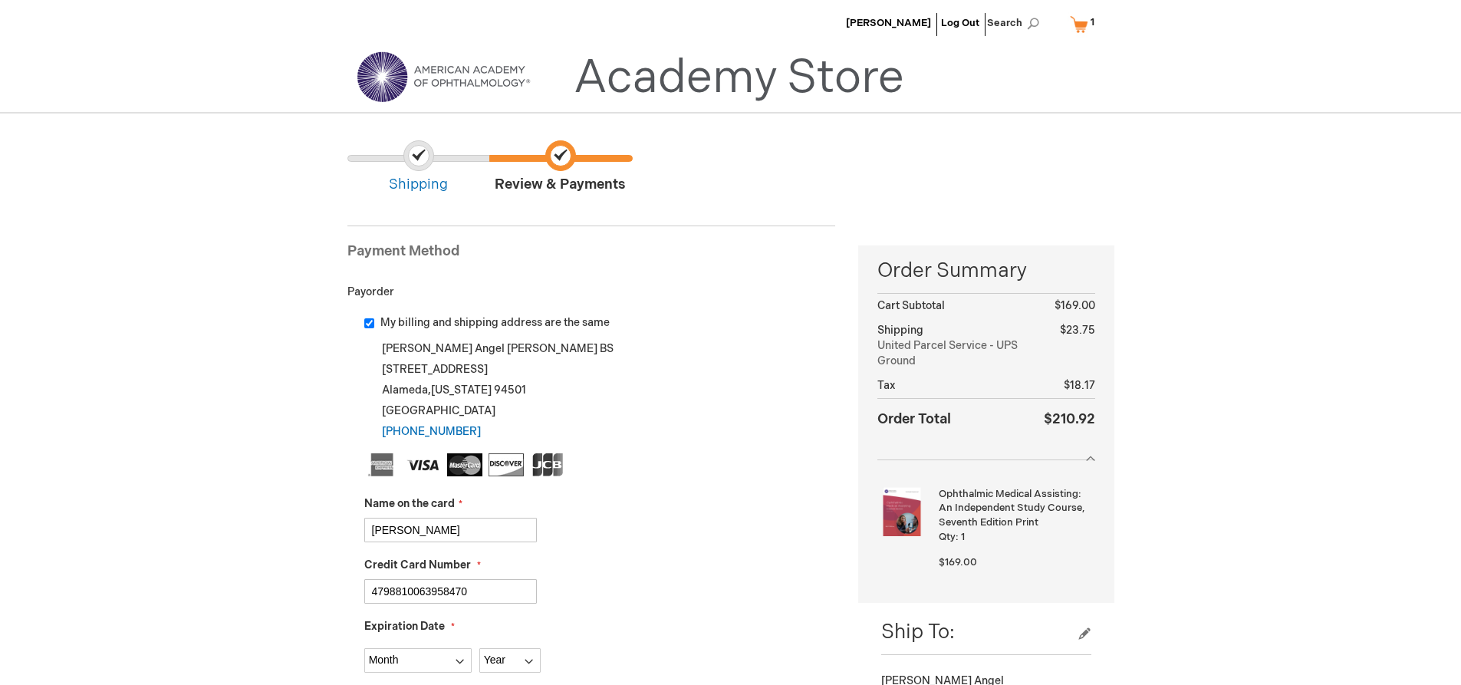
type input "4798810063958470"
click at [646, 564] on div "Credit Card Number 4798810063958470" at bounding box center [600, 580] width 472 height 46
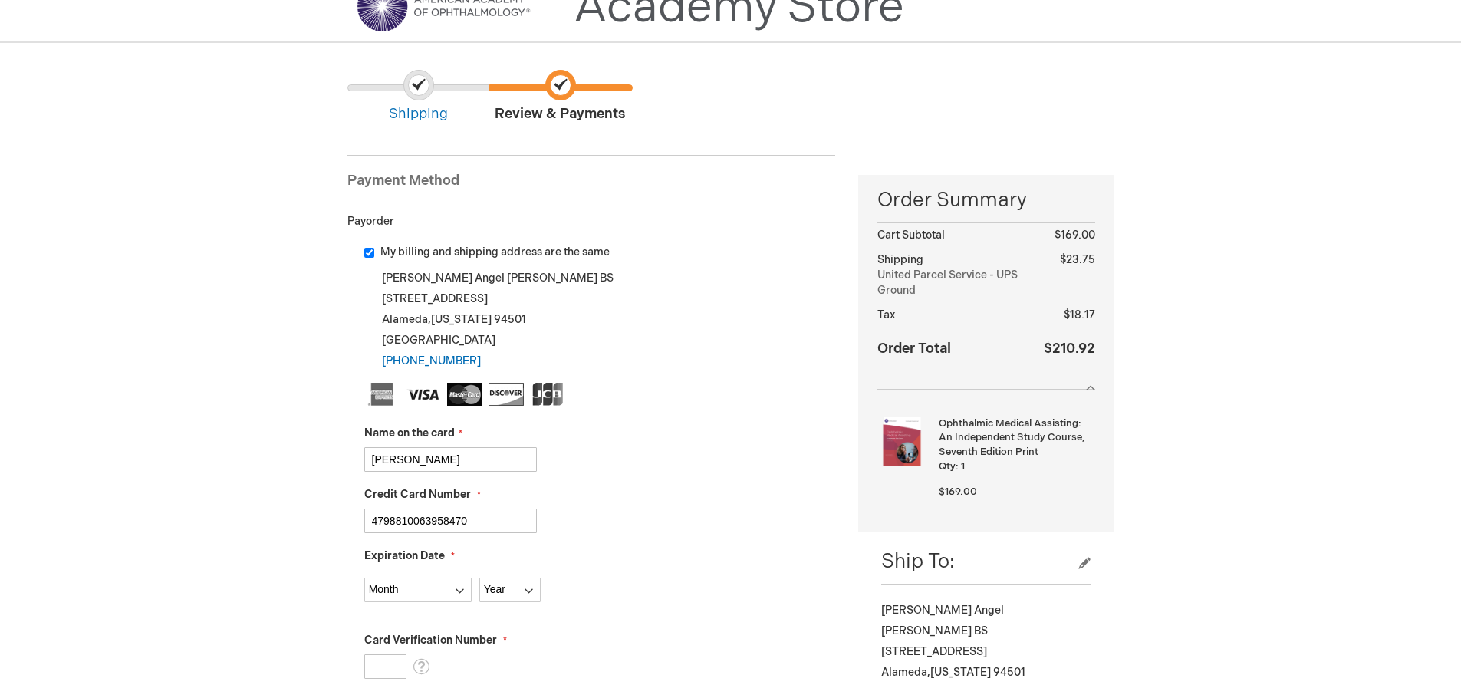
scroll to position [153, 0]
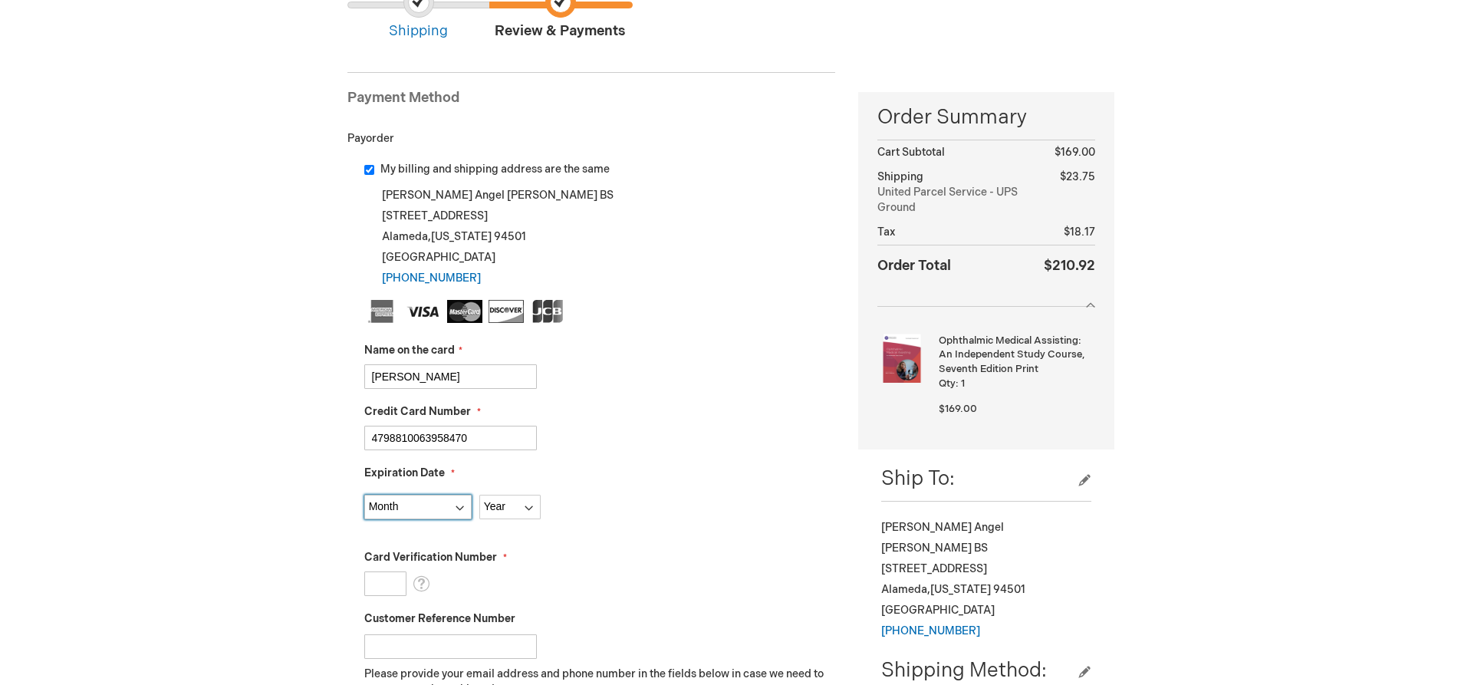
click at [453, 511] on select "Month 01 - January 02 - February 03 - March 04 - April 05 - May 06 - June 07 - …" at bounding box center [417, 507] width 107 height 25
select select "5"
click at [364, 495] on select "Month 01 - January 02 - February 03 - March 04 - April 05 - May 06 - June 07 - …" at bounding box center [417, 507] width 107 height 25
click at [489, 506] on select "Year 2025 2026 2027 2028 2029 2030 2031 2032 2033 2034 2035" at bounding box center [509, 507] width 61 height 25
select select "2027"
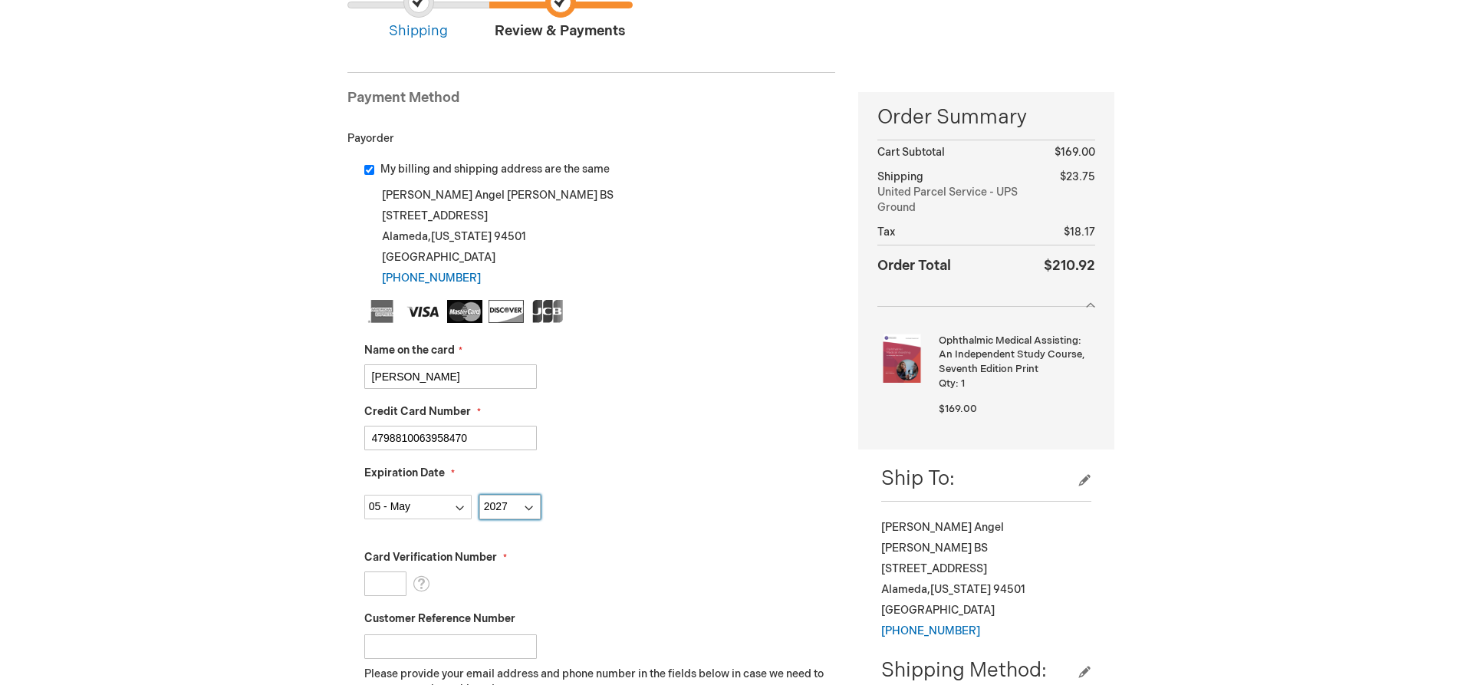
click at [479, 495] on select "Year 2025 2026 2027 2028 2029 2030 2031 2032 2033 2034 2035" at bounding box center [509, 507] width 61 height 25
click at [387, 588] on input "Card Verification Number" at bounding box center [385, 583] width 42 height 25
type input "441"
click at [304, 562] on div "Miguel Mora Log Out Search My Cart 1 1 items CLOSE RECENTLY ADDED ITEM(S) Close…" at bounding box center [730, 673] width 1461 height 1653
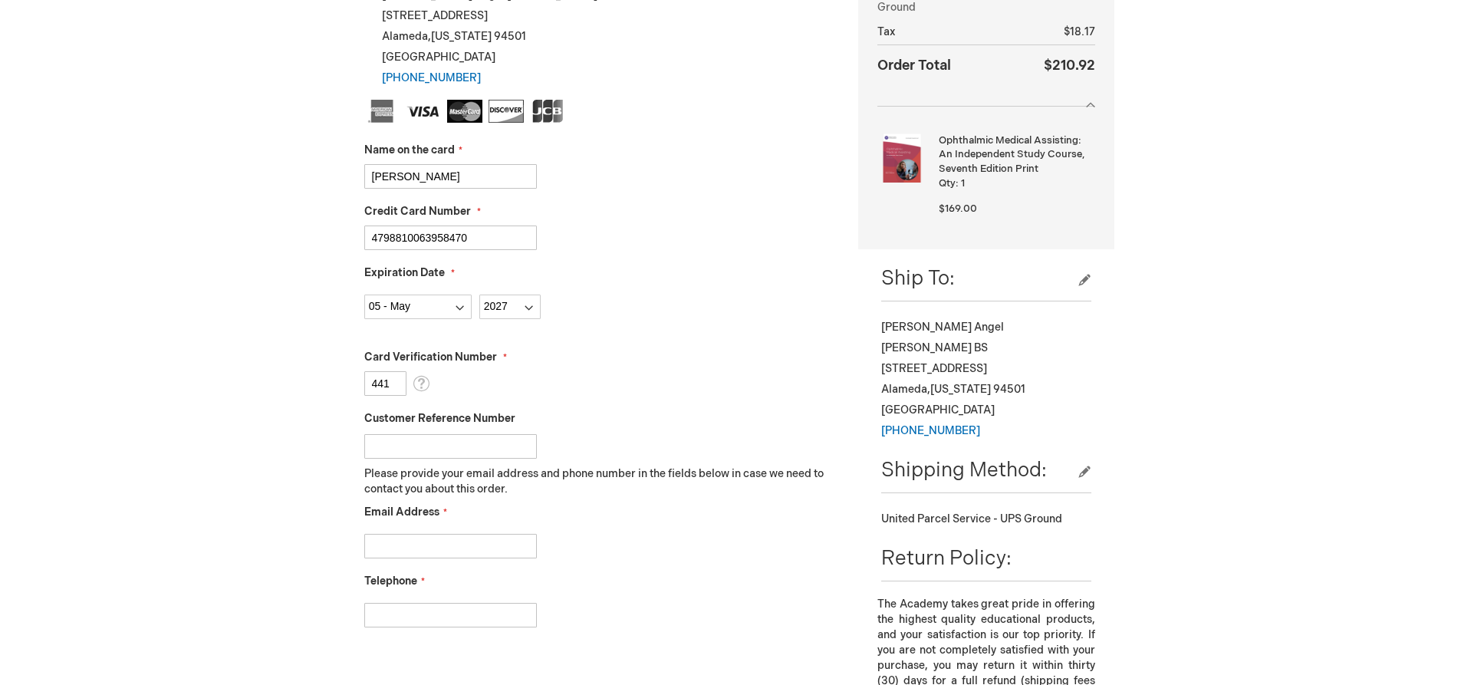
scroll to position [460, 0]
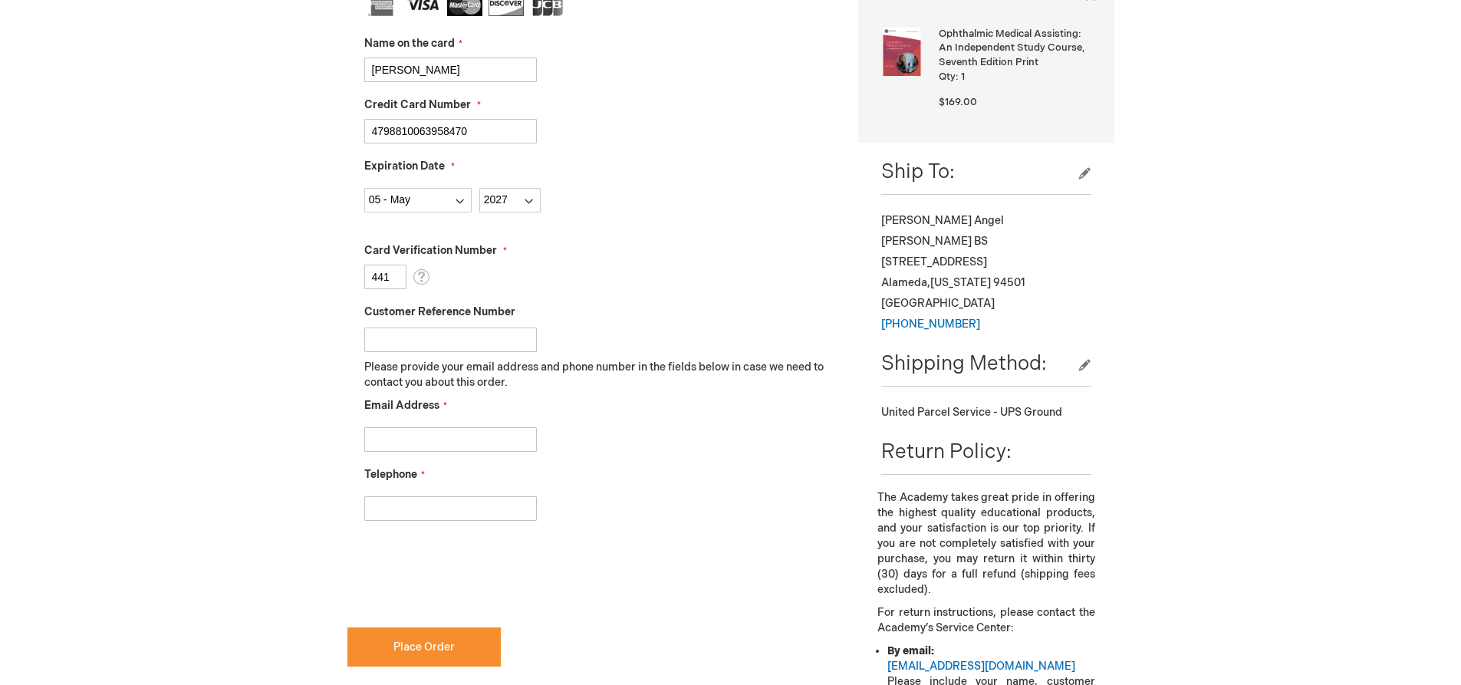
click at [413, 451] on input "Email Address" at bounding box center [450, 439] width 173 height 25
type input "Eyemdofalameda.mam@gmail.com"
click at [417, 515] on input "Telephone" at bounding box center [450, 508] width 173 height 25
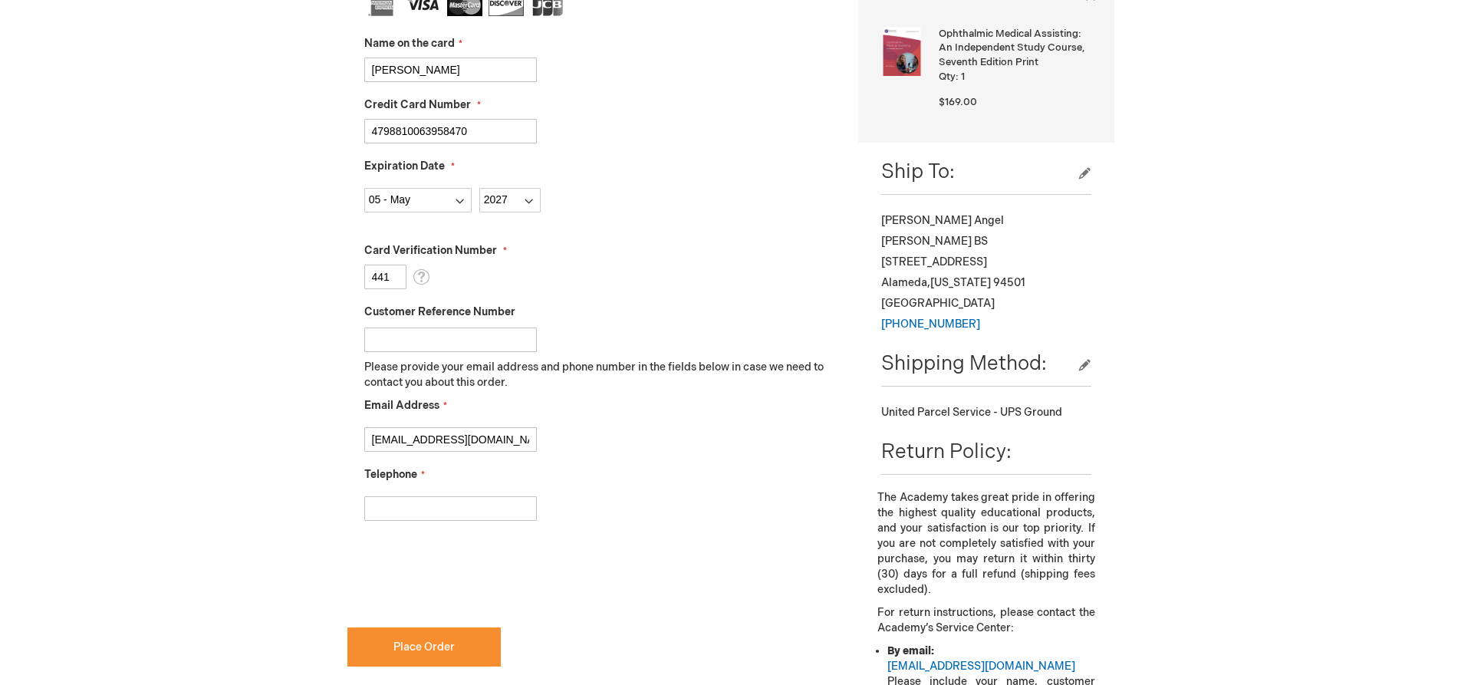
type input "5107690477"
checkbox input "true"
click at [398, 647] on span "Place Order" at bounding box center [423, 646] width 61 height 13
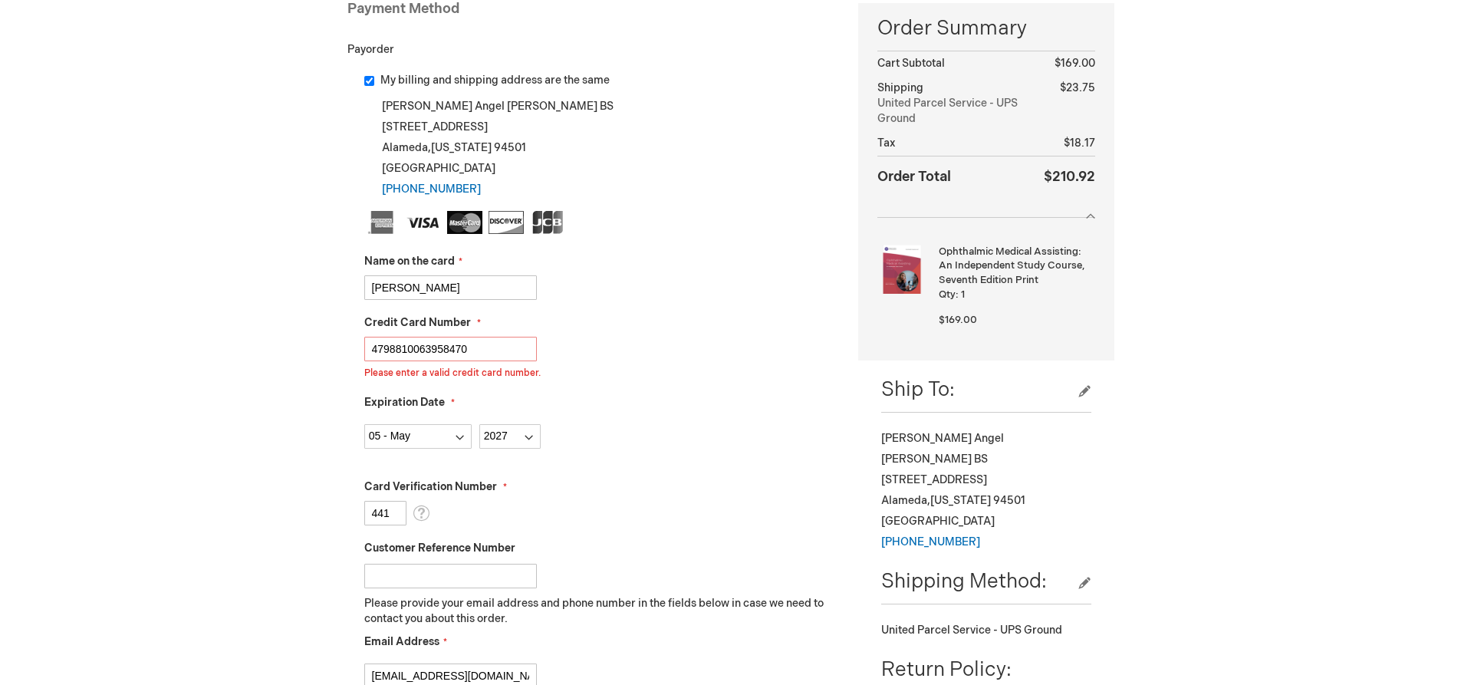
scroll to position [236, 0]
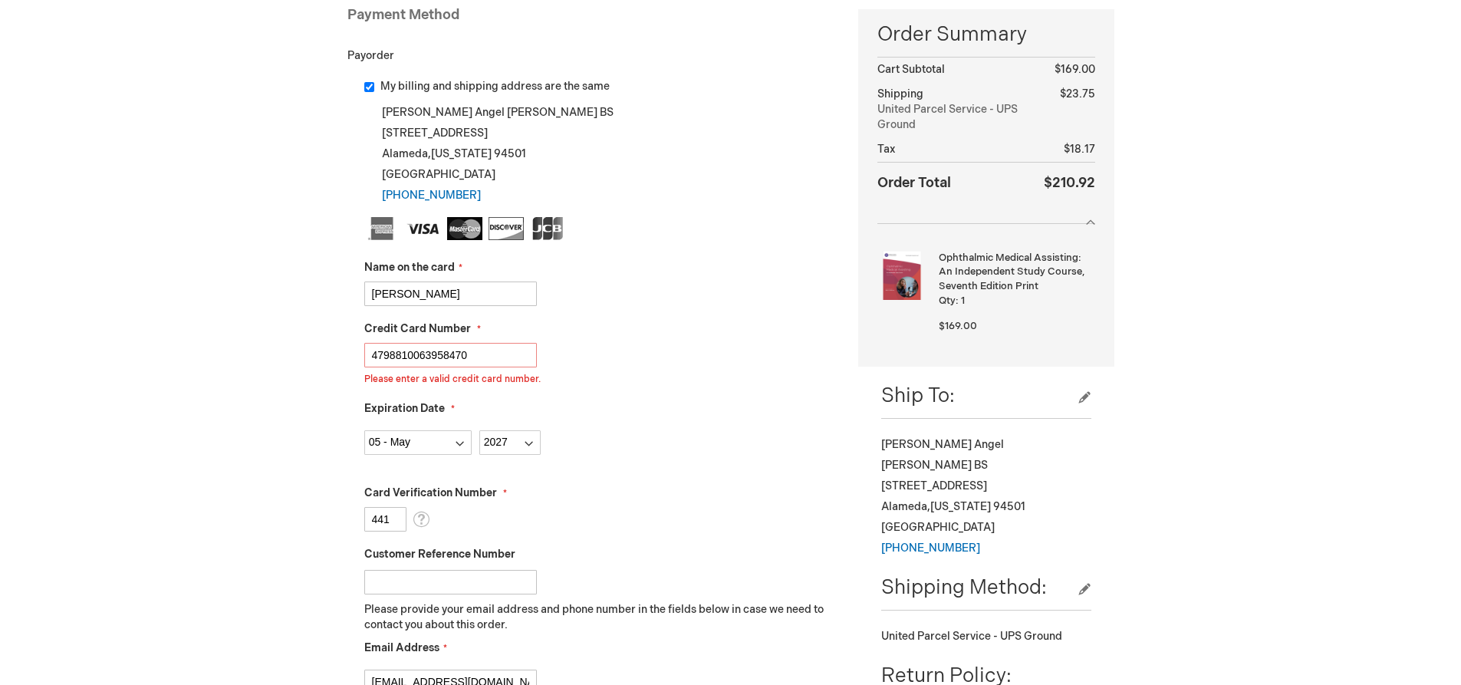
click at [498, 357] on input "4798810063958470" at bounding box center [450, 355] width 173 height 25
click at [395, 355] on input "4798810063958470" at bounding box center [450, 355] width 173 height 25
click at [404, 356] on input "4798810063958470" at bounding box center [450, 355] width 173 height 25
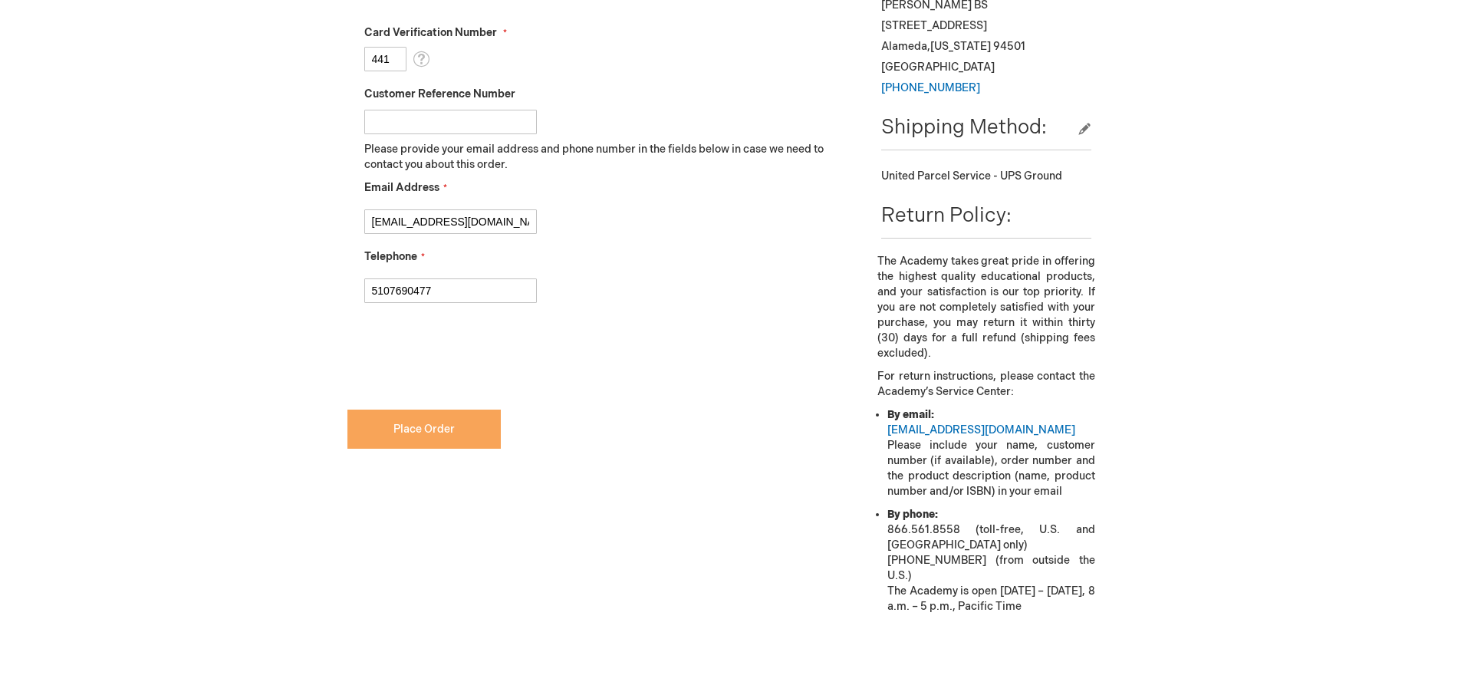
click at [417, 429] on span "Place Order" at bounding box center [423, 428] width 61 height 13
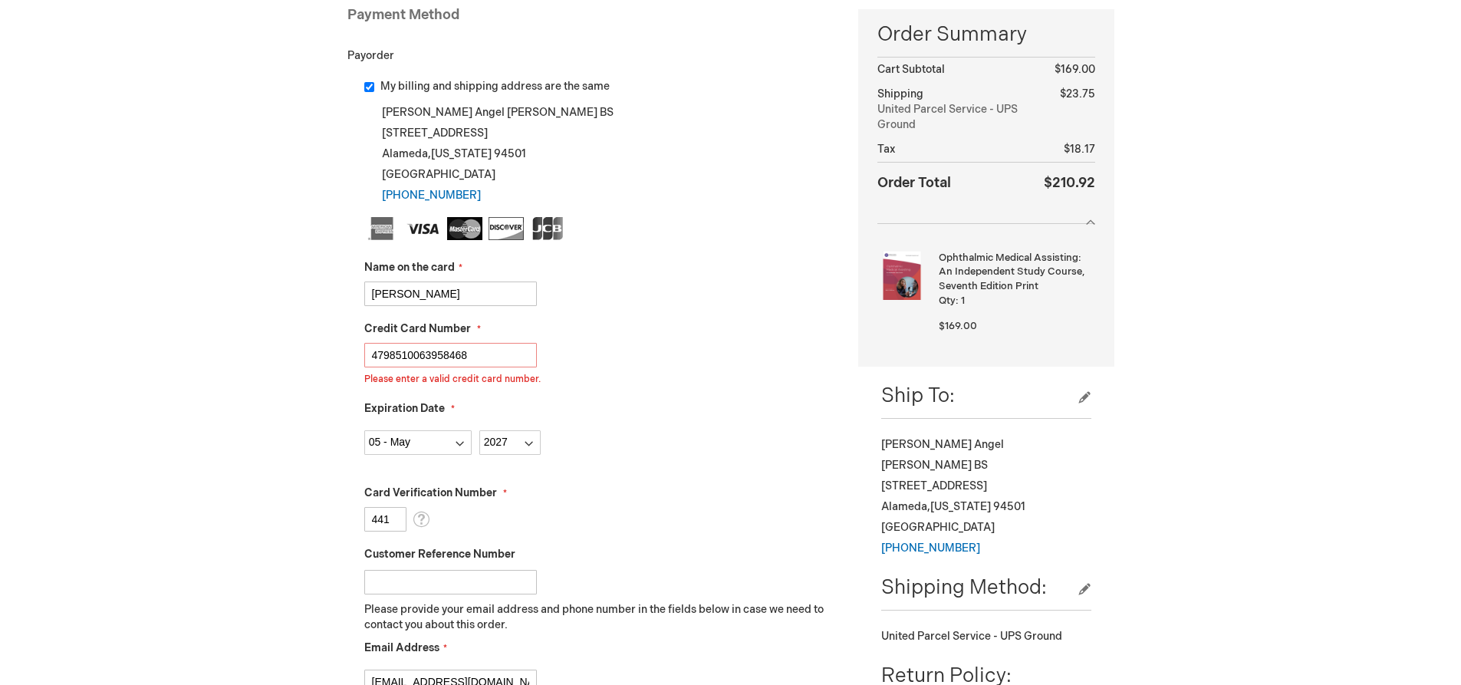
click at [361, 353] on div "My billing and shipping address are the same Miguel Angel Mora BS 2149 Central …" at bounding box center [591, 451] width 488 height 745
click at [370, 353] on input "4798510063958468" at bounding box center [450, 355] width 173 height 25
type input "4798510063958470"
click at [317, 320] on div "Miguel Mora Log Out Search My Cart 1 1 items CLOSE RECENTLY ADDED ITEM(S) Close…" at bounding box center [730, 590] width 1461 height 1653
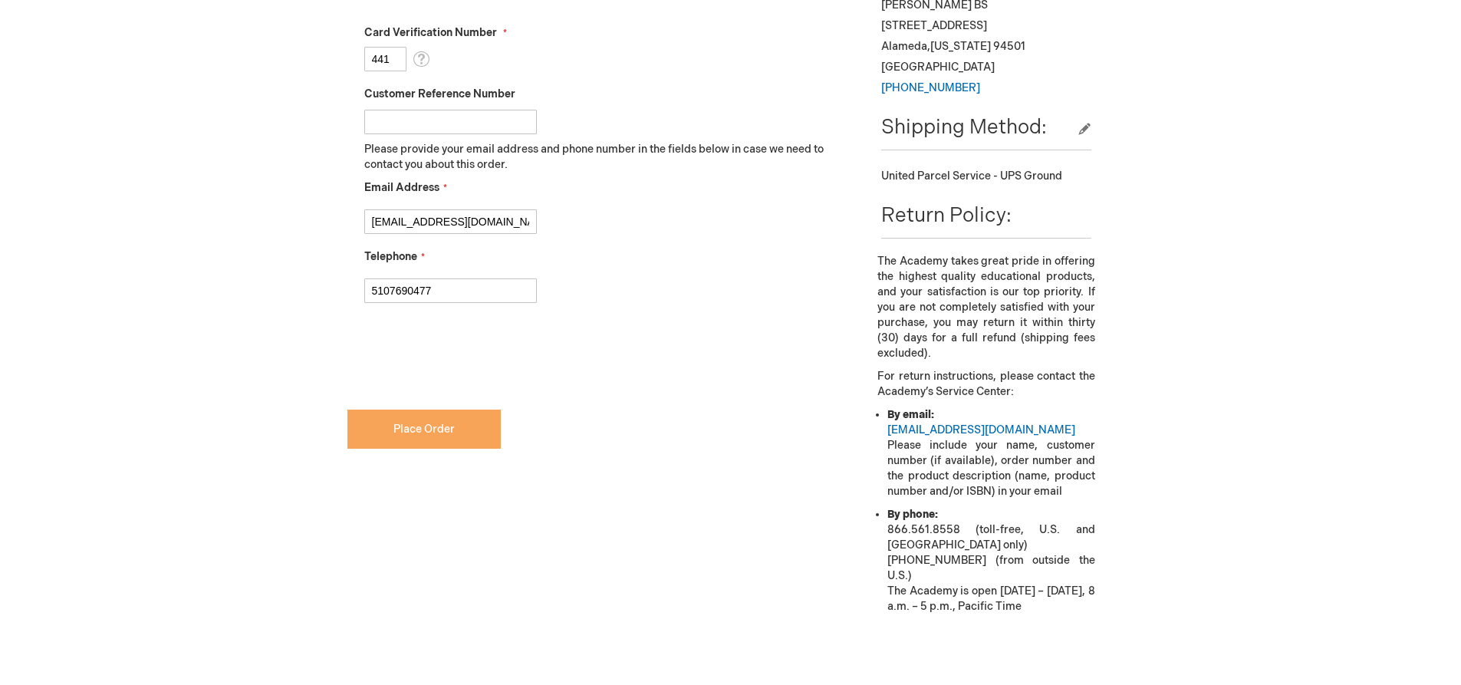
click at [412, 422] on span "Place Order" at bounding box center [423, 428] width 61 height 13
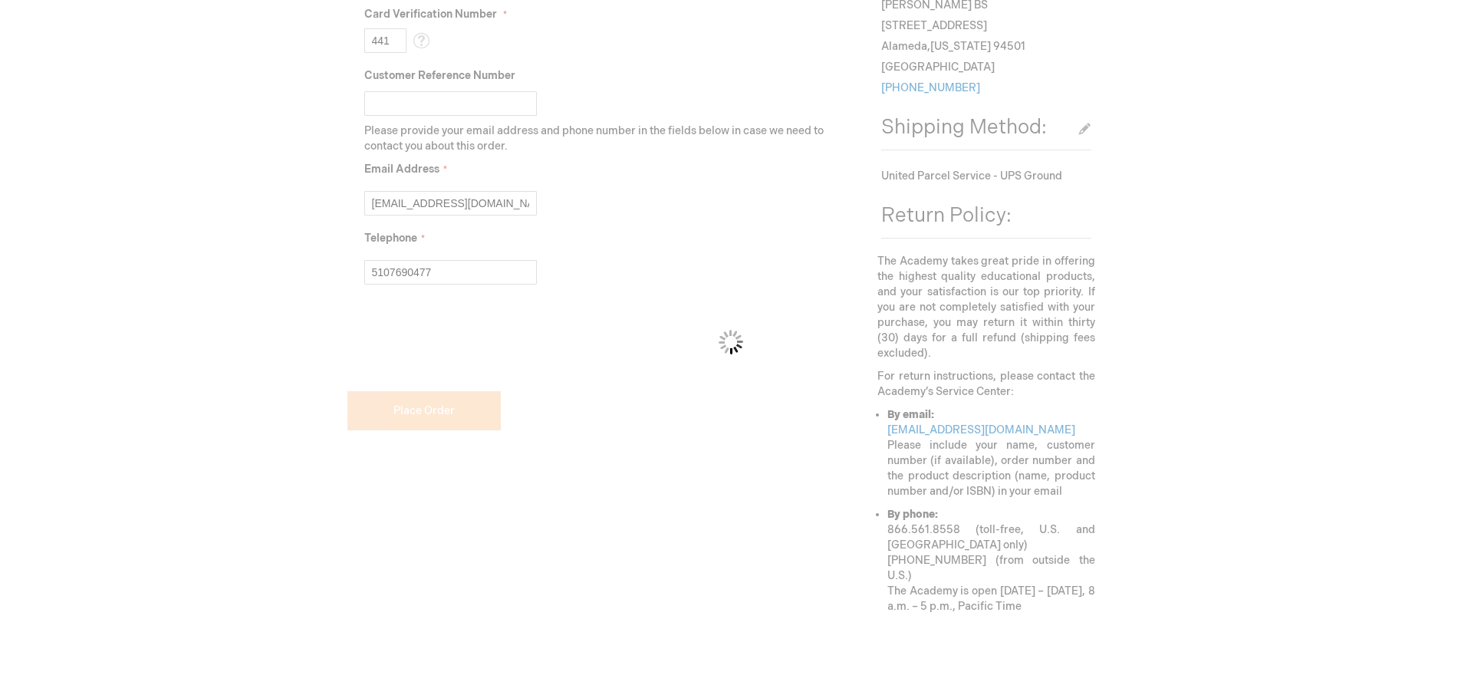
scroll to position [678, 0]
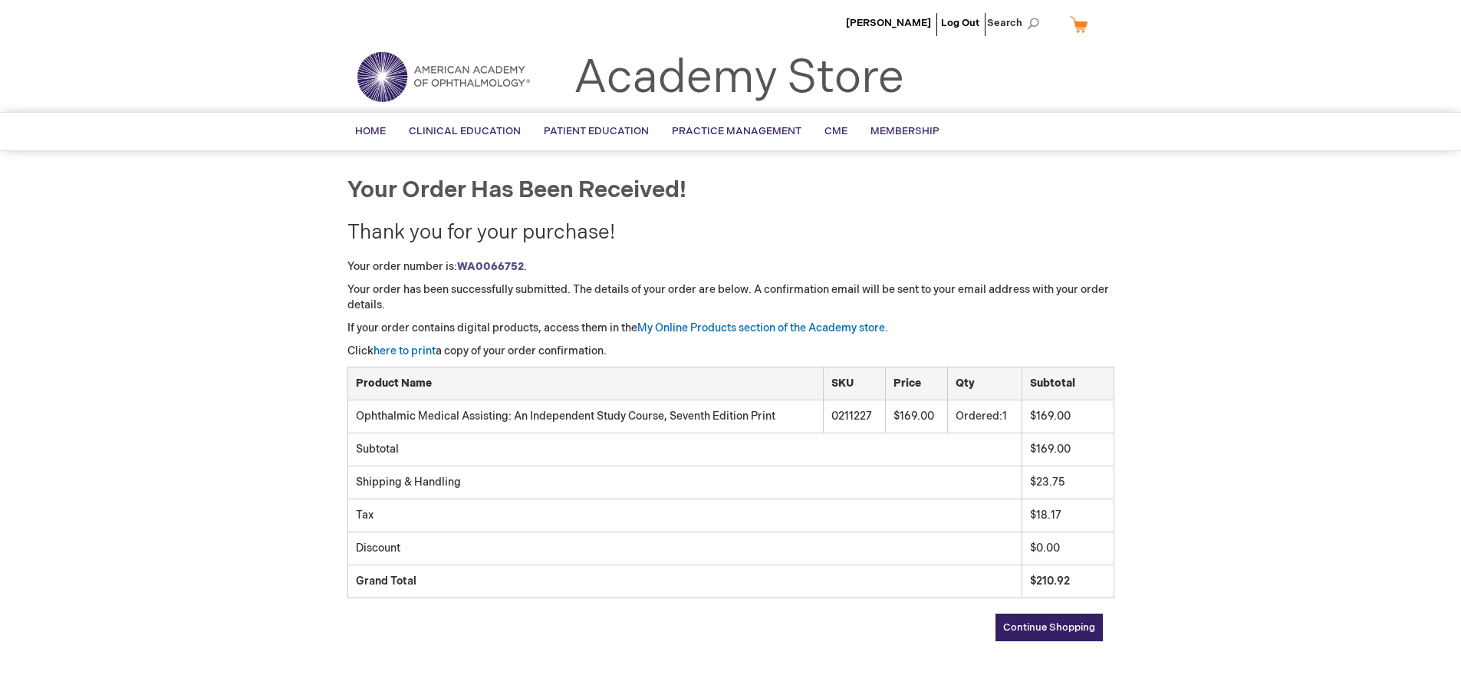
click at [1050, 628] on span "Continue Shopping" at bounding box center [1049, 627] width 92 height 12
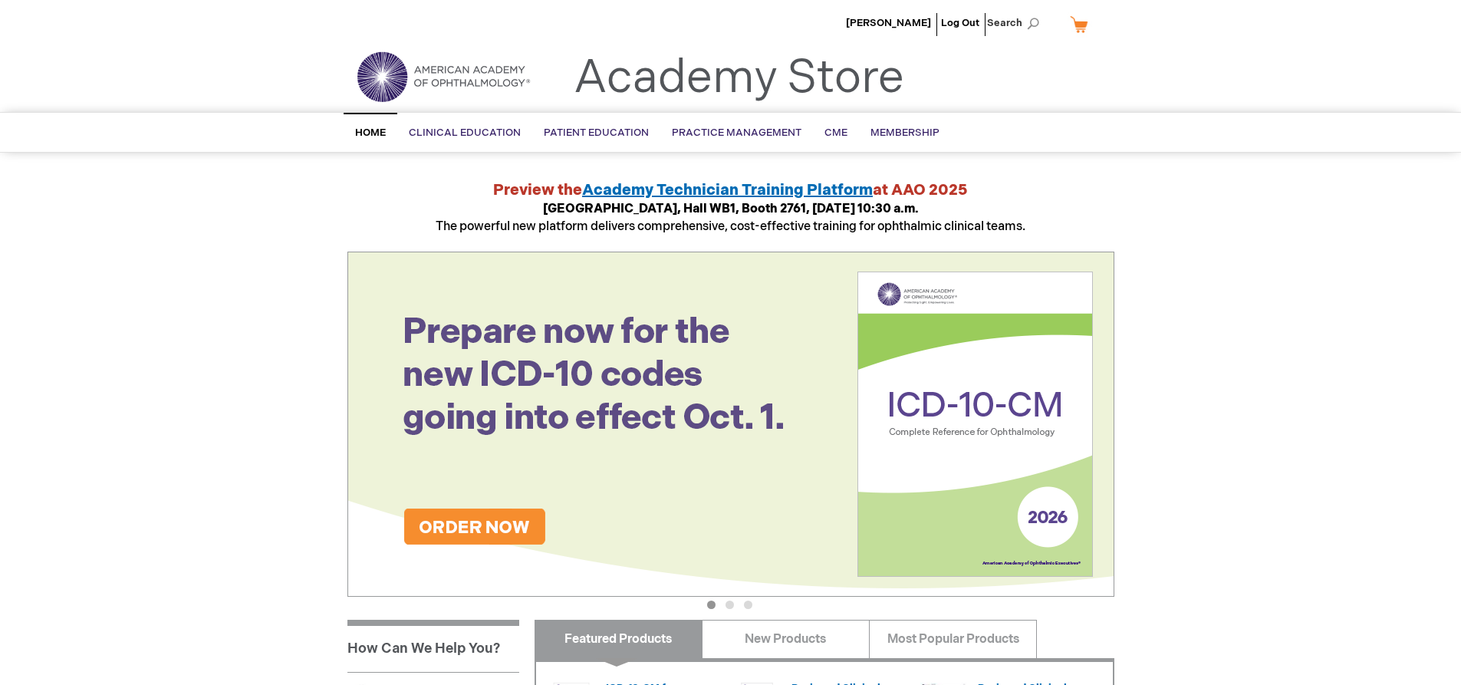
click at [714, 605] on button "1" at bounding box center [711, 604] width 8 height 8
click at [740, 607] on ul "1 2 3" at bounding box center [730, 607] width 767 height 15
click at [729, 607] on button "2" at bounding box center [729, 604] width 8 height 8
